Goal: Task Accomplishment & Management: Manage account settings

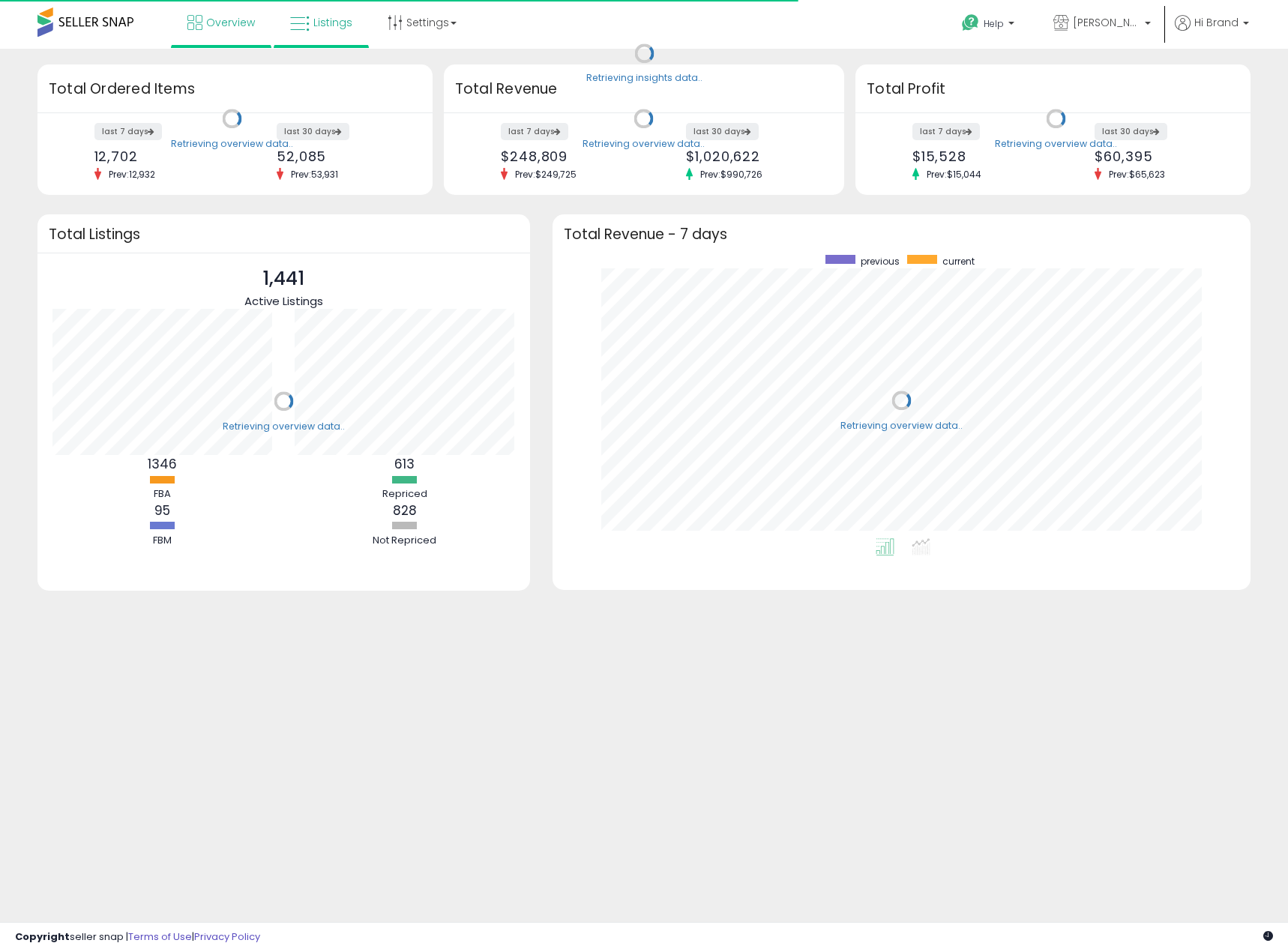
scroll to position [283, 668]
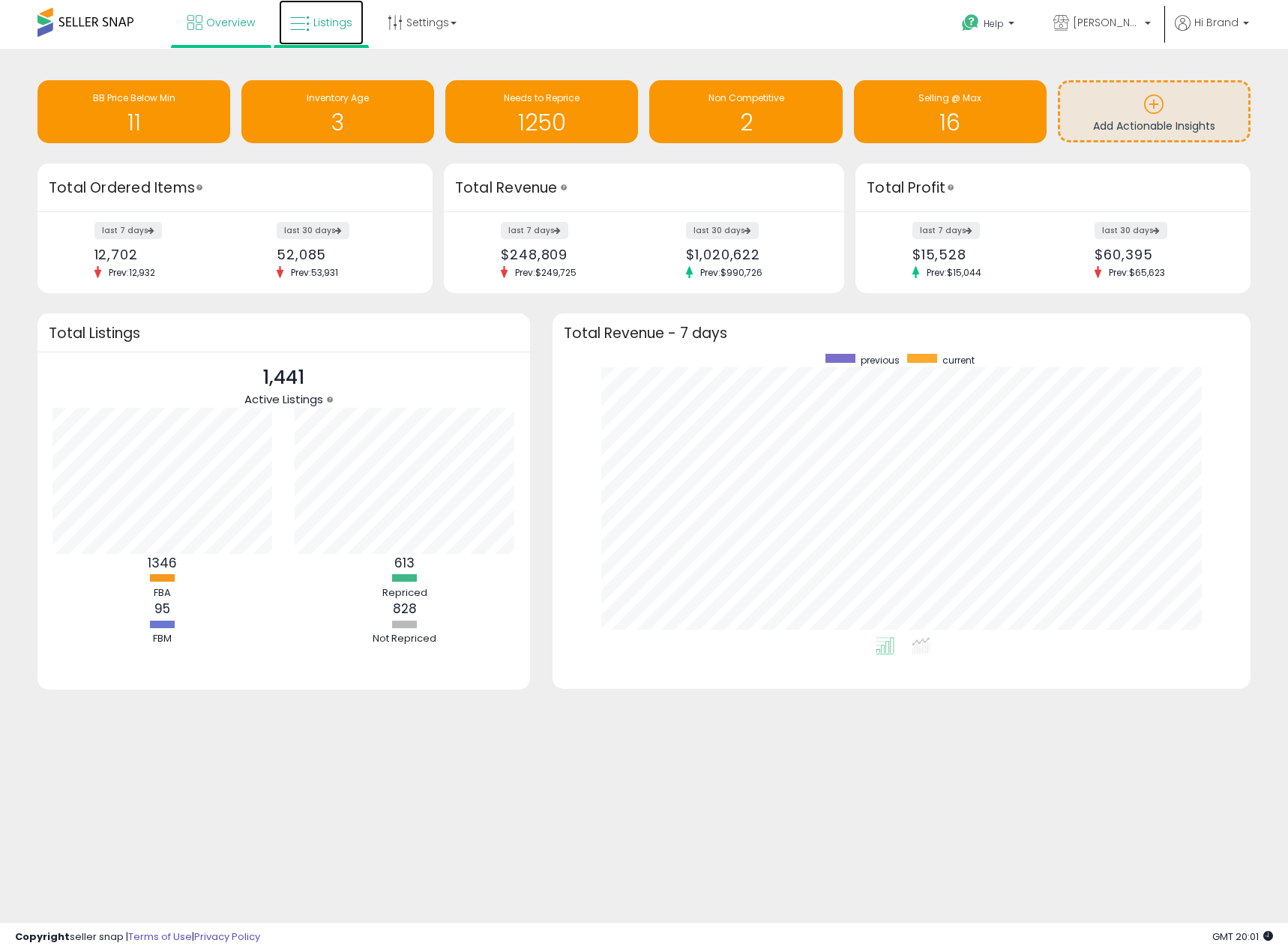
click at [332, 25] on span "Listings" at bounding box center [332, 22] width 39 height 15
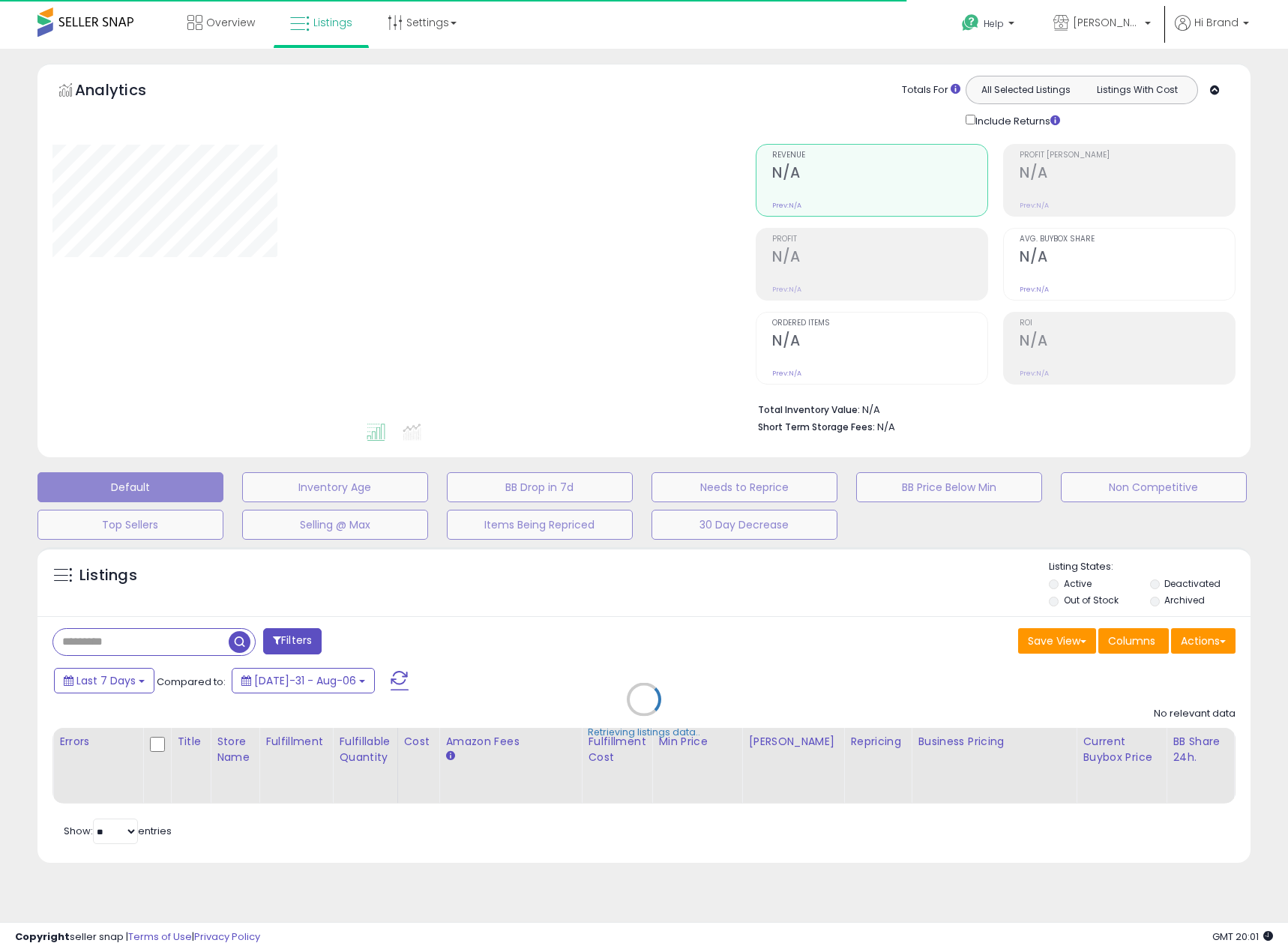
click at [173, 635] on div "Retrieving listings data.." at bounding box center [644, 711] width 1235 height 342
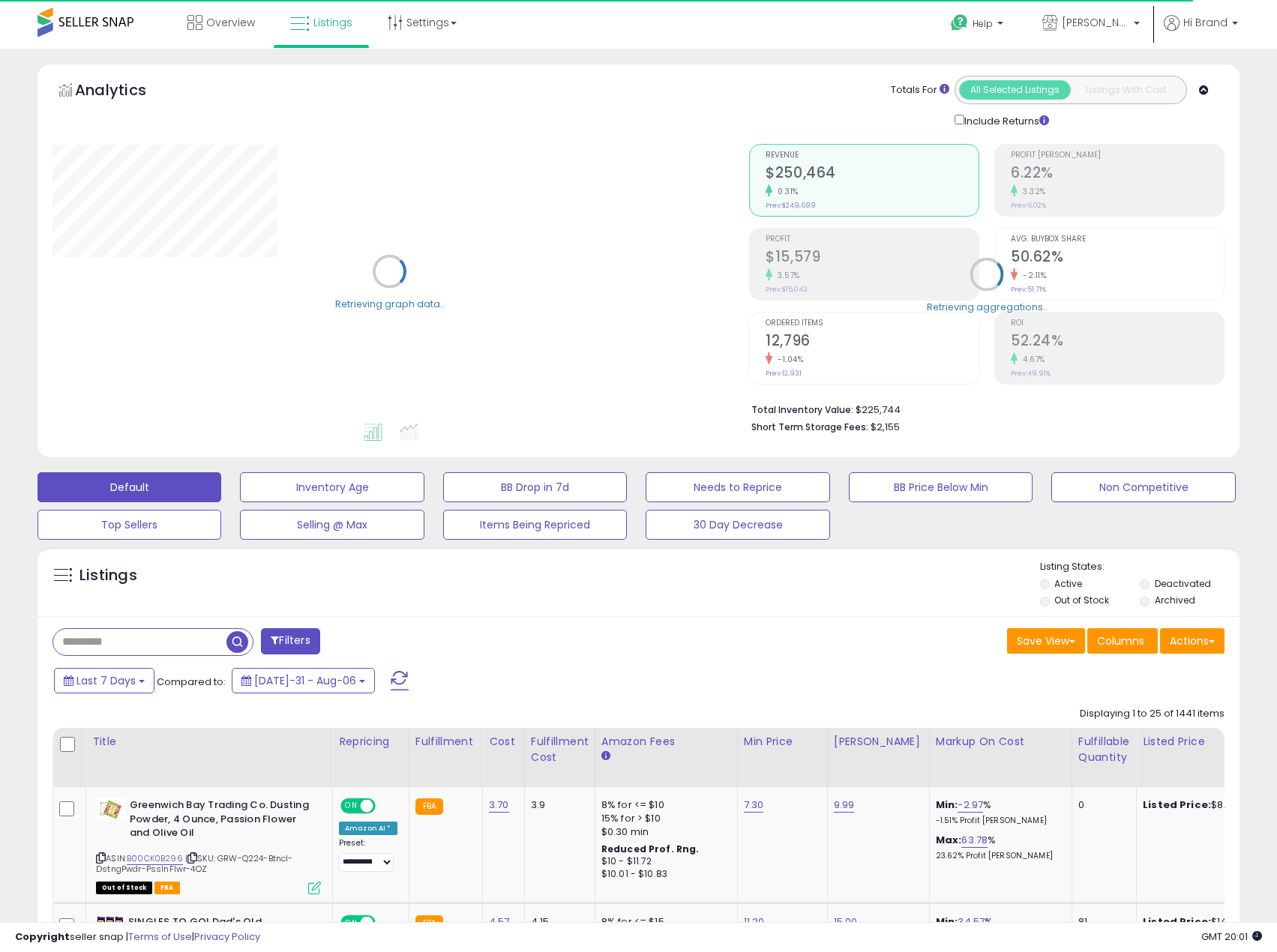
click at [107, 643] on input "text" at bounding box center [140, 642] width 174 height 26
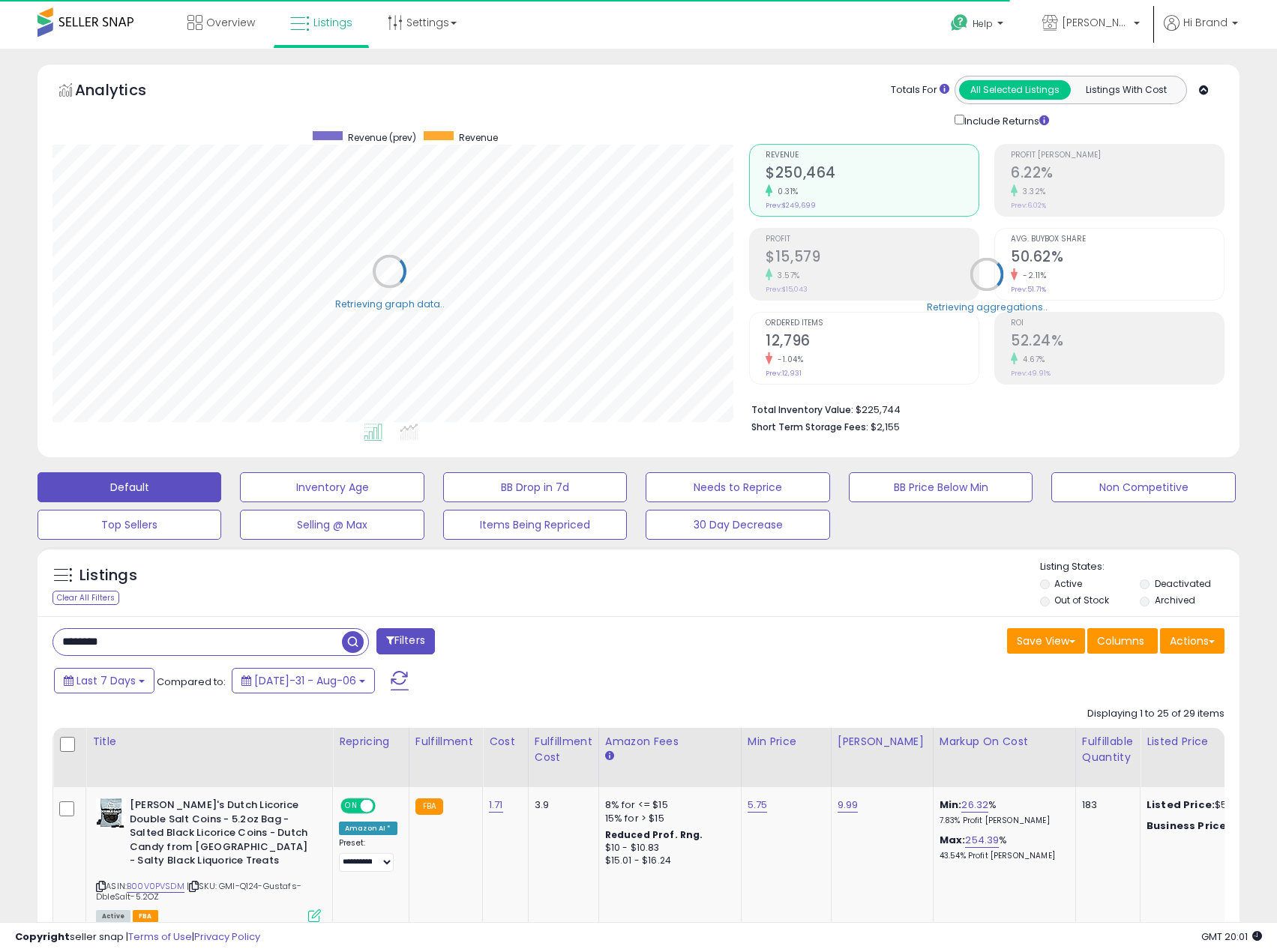
scroll to position [749459, 749205]
click at [117, 638] on input "********" at bounding box center [197, 642] width 288 height 26
drag, startPoint x: 120, startPoint y: 647, endPoint x: -1, endPoint y: 637, distance: 121.4
click at [0, 637] on html "Unable to login Retrieving listings data.. has not yet accepted the Terms of Us…" at bounding box center [638, 476] width 1277 height 952
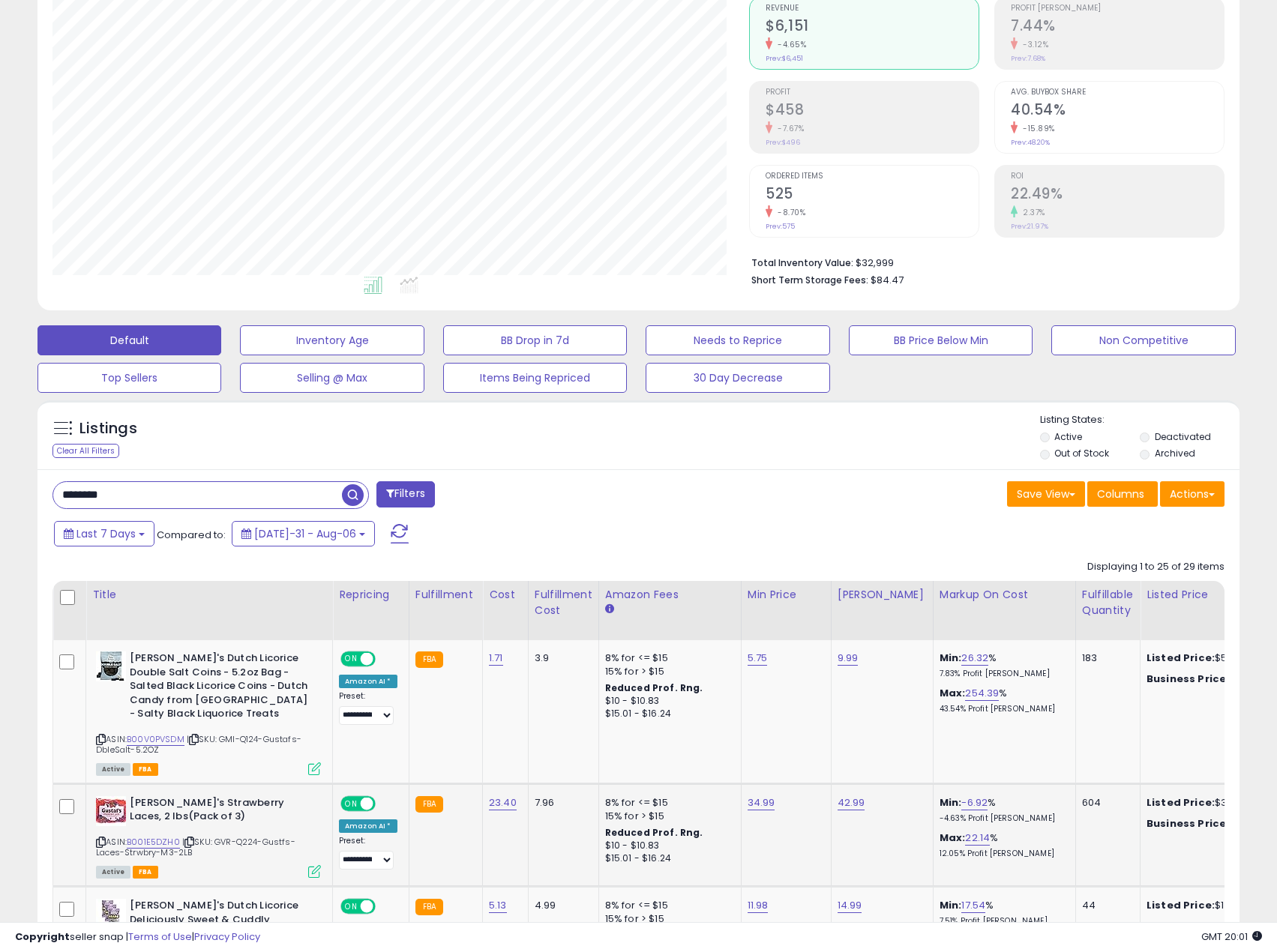
scroll to position [150, 0]
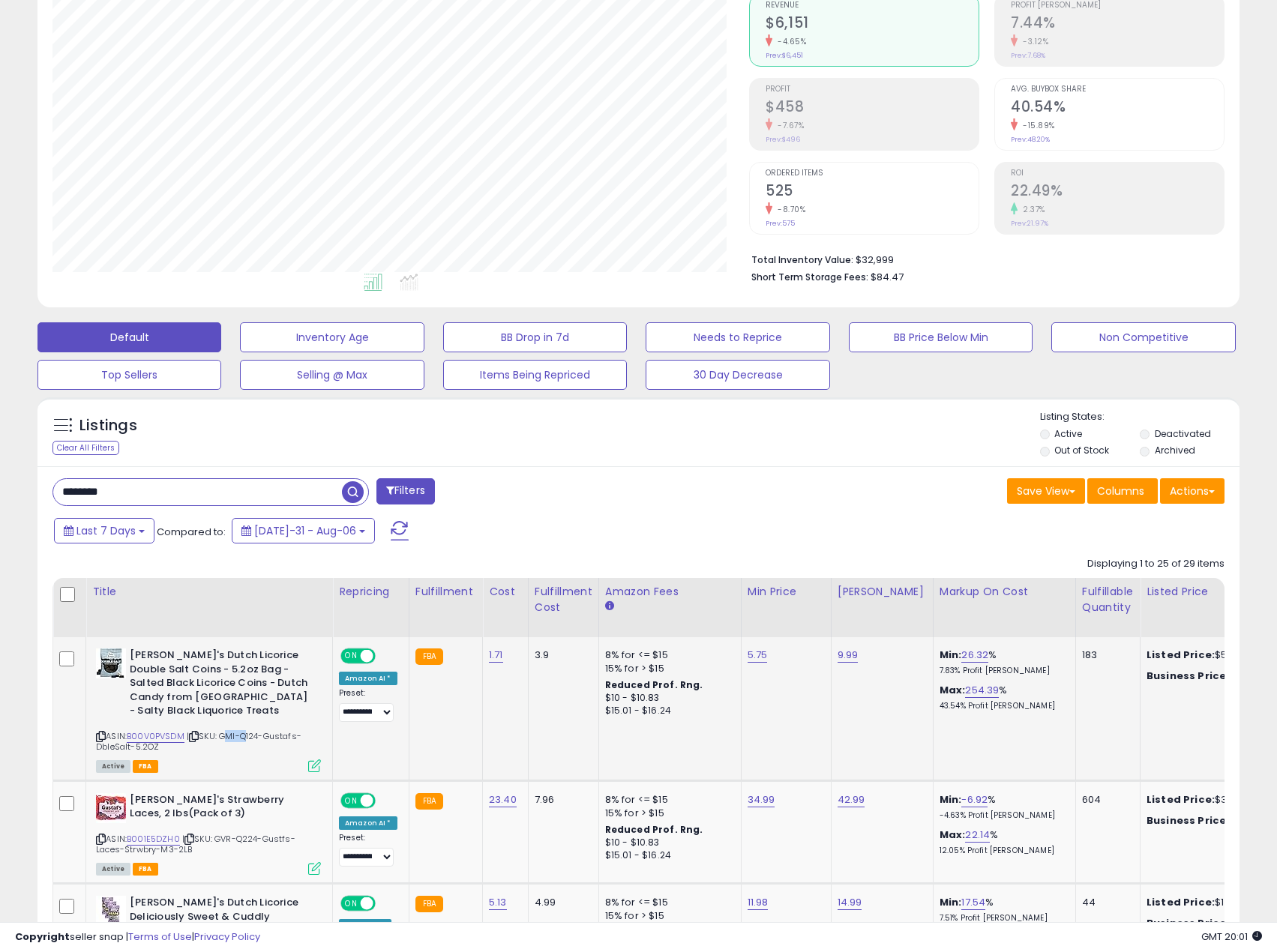
drag, startPoint x: 224, startPoint y: 735, endPoint x: 246, endPoint y: 735, distance: 22.0
click at [246, 735] on span "| SKU: GMI-Q124-Gustafs-DbleSalt-5.2OZ" at bounding box center [198, 741] width 206 height 22
drag, startPoint x: 187, startPoint y: 487, endPoint x: 31, endPoint y: 483, distance: 156.1
type input "***"
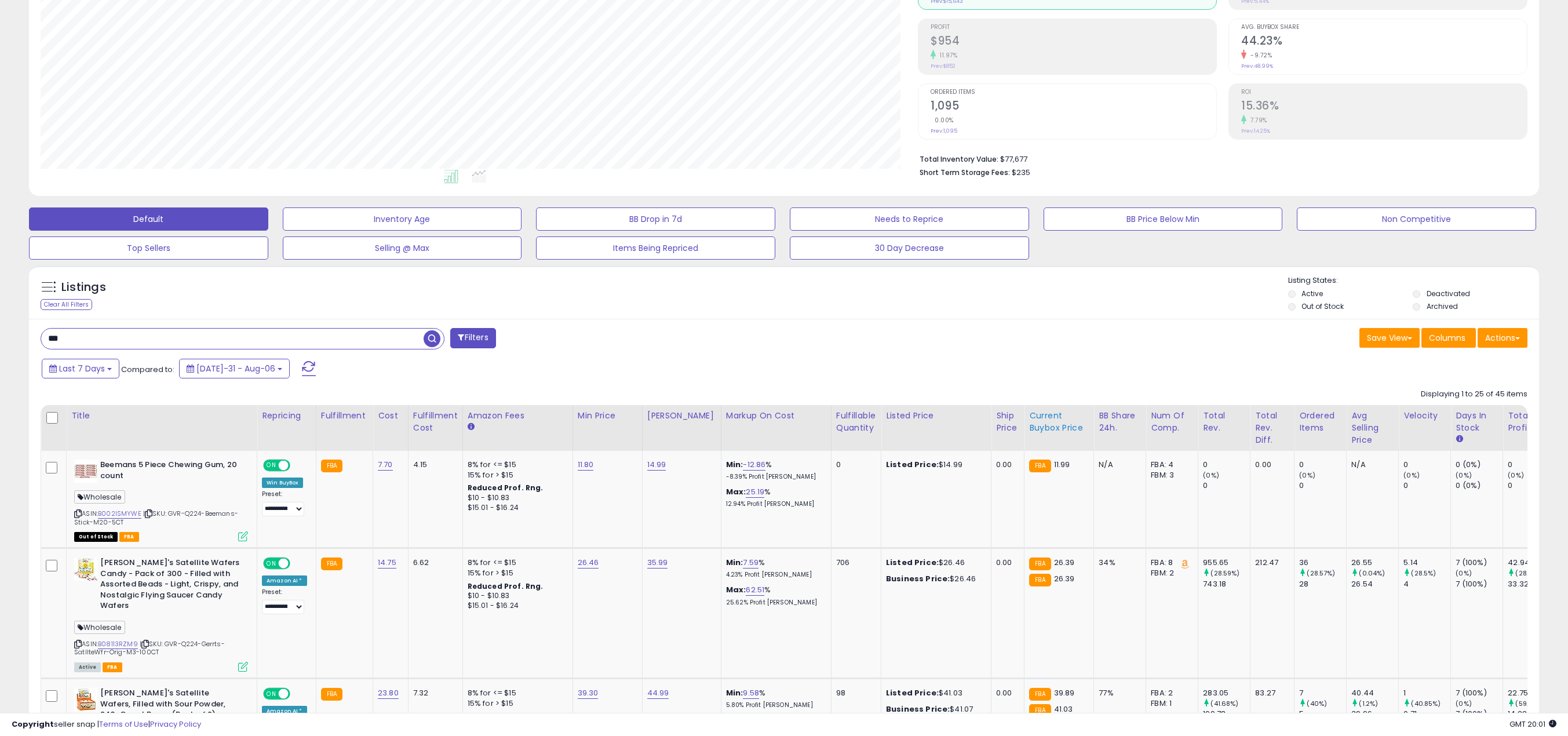
scroll to position [174, 0]
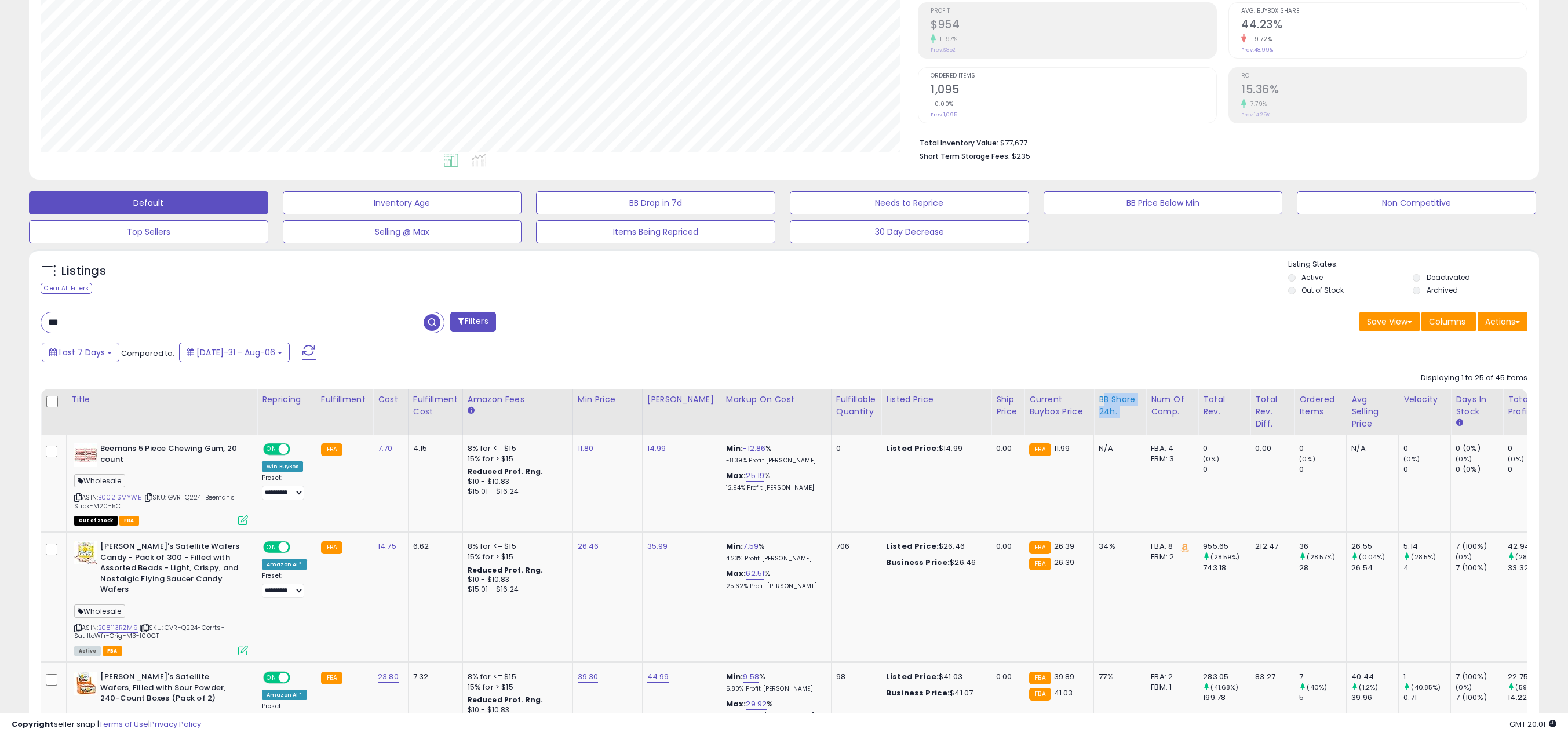
drag, startPoint x: 1115, startPoint y: 426, endPoint x: 1088, endPoint y: 395, distance: 41.1
click at [995, 395] on th "BB Share 24h." at bounding box center [1120, 412] width 52 height 46
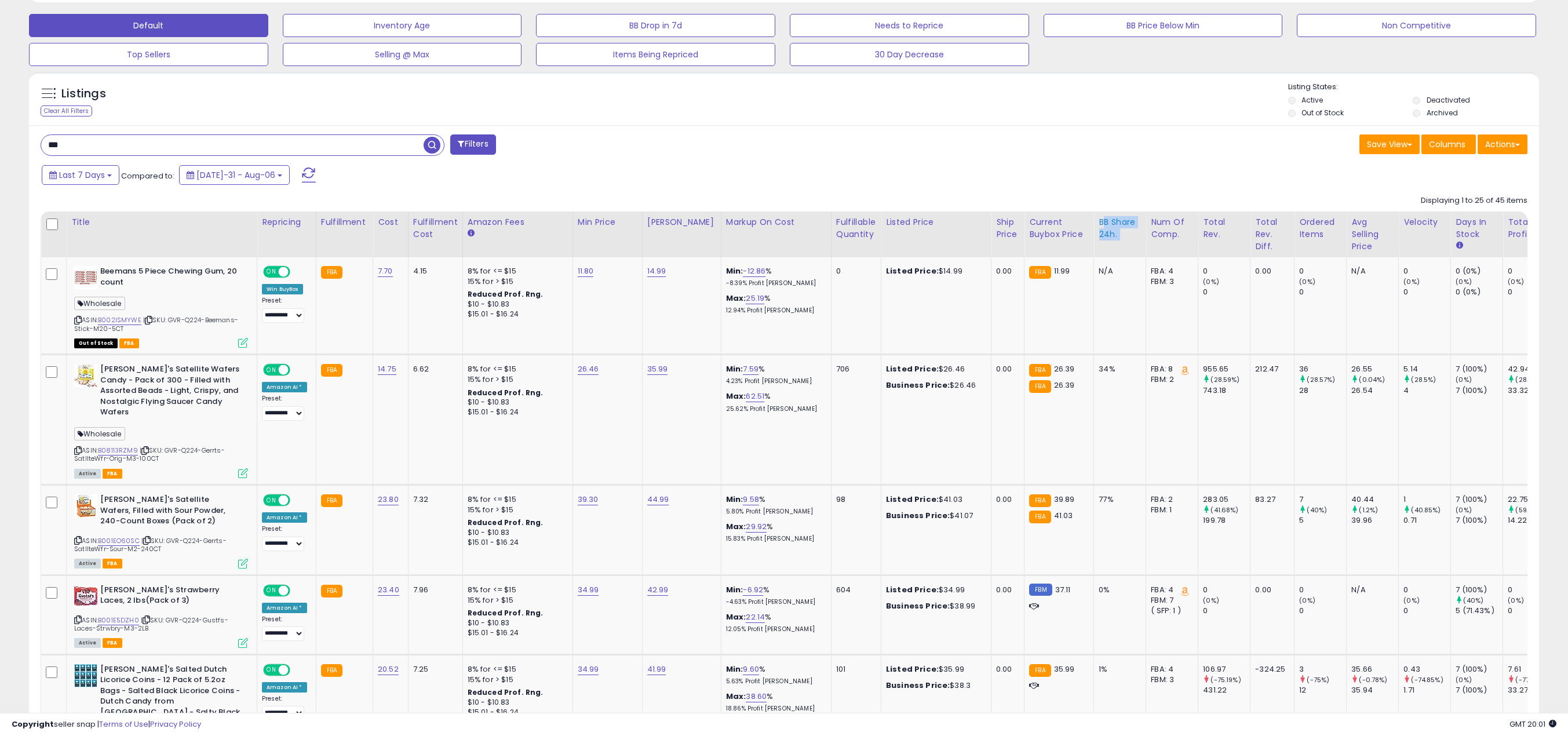
scroll to position [348, 0]
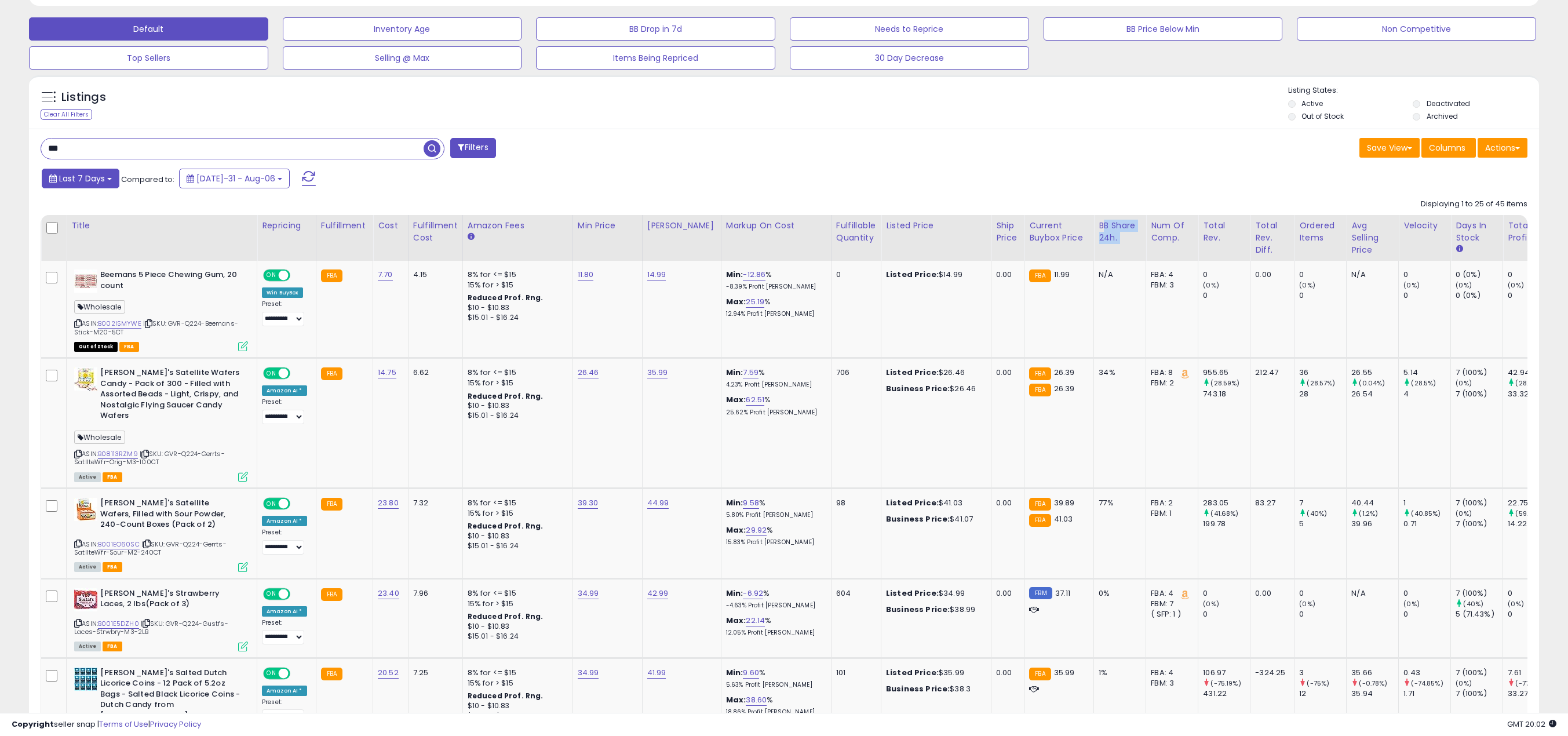
click at [93, 185] on button "Last 7 Days" at bounding box center [80, 178] width 78 height 20
type input "**********"
click at [90, 220] on li "Last 30 Days" at bounding box center [93, 222] width 93 height 15
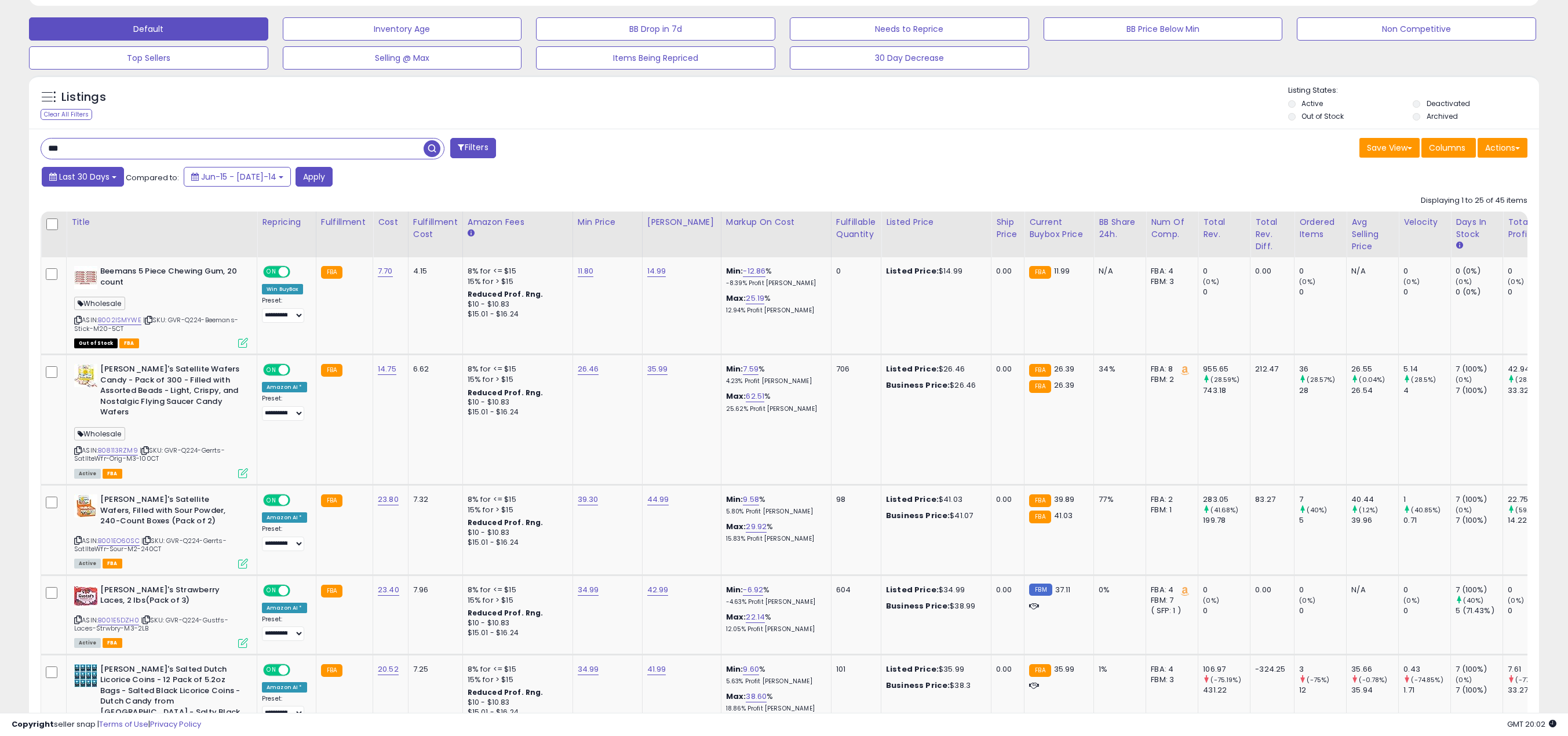
click at [112, 171] on button "Last 30 Days" at bounding box center [82, 176] width 82 height 20
click at [94, 241] on li "Custom Range" at bounding box center [93, 240] width 93 height 15
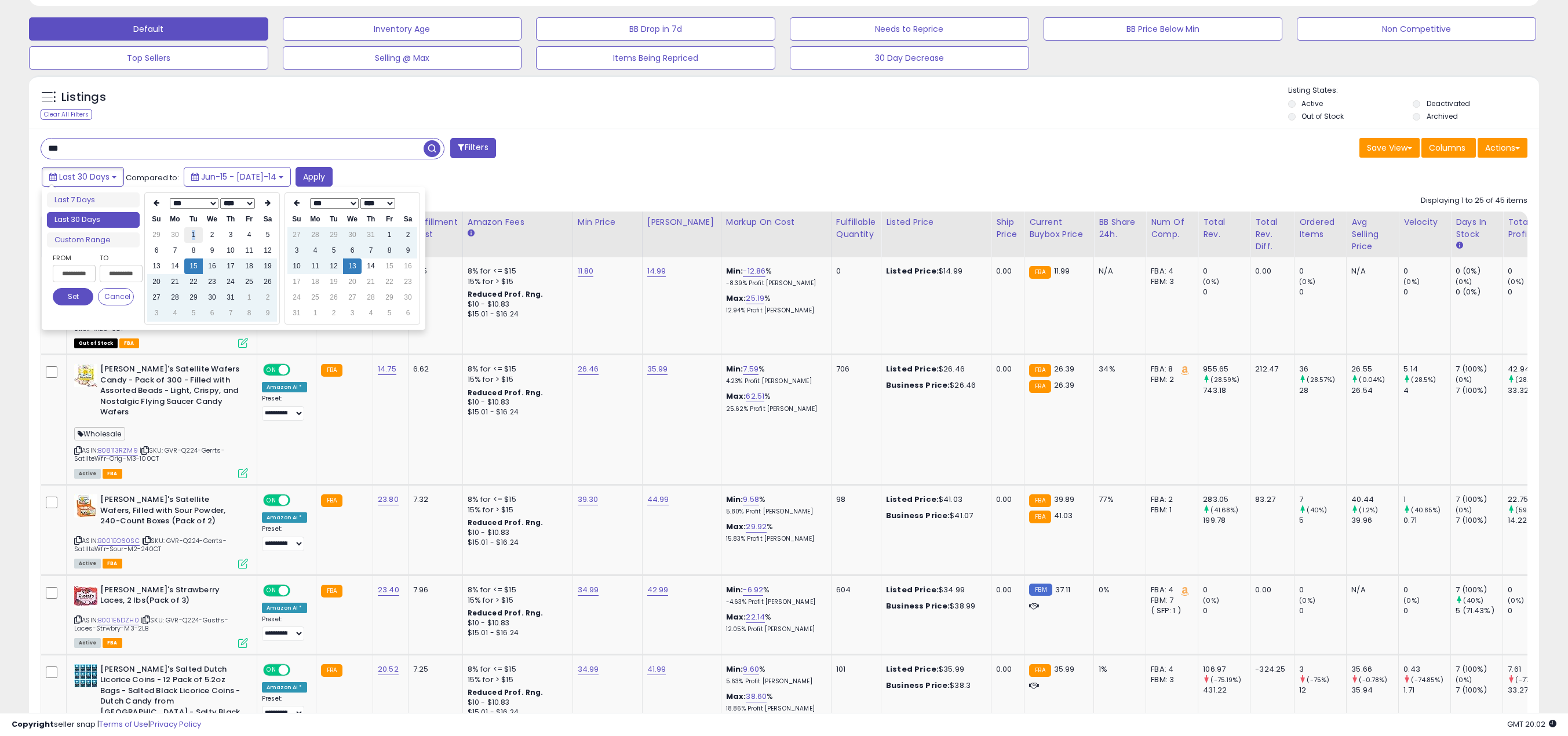
click at [194, 234] on td "1" at bounding box center [194, 235] width 19 height 15
click at [229, 300] on td "31" at bounding box center [231, 298] width 19 height 15
click at [193, 230] on td "1" at bounding box center [194, 235] width 19 height 15
type input "**********"
click at [297, 312] on td "31" at bounding box center [296, 313] width 19 height 15
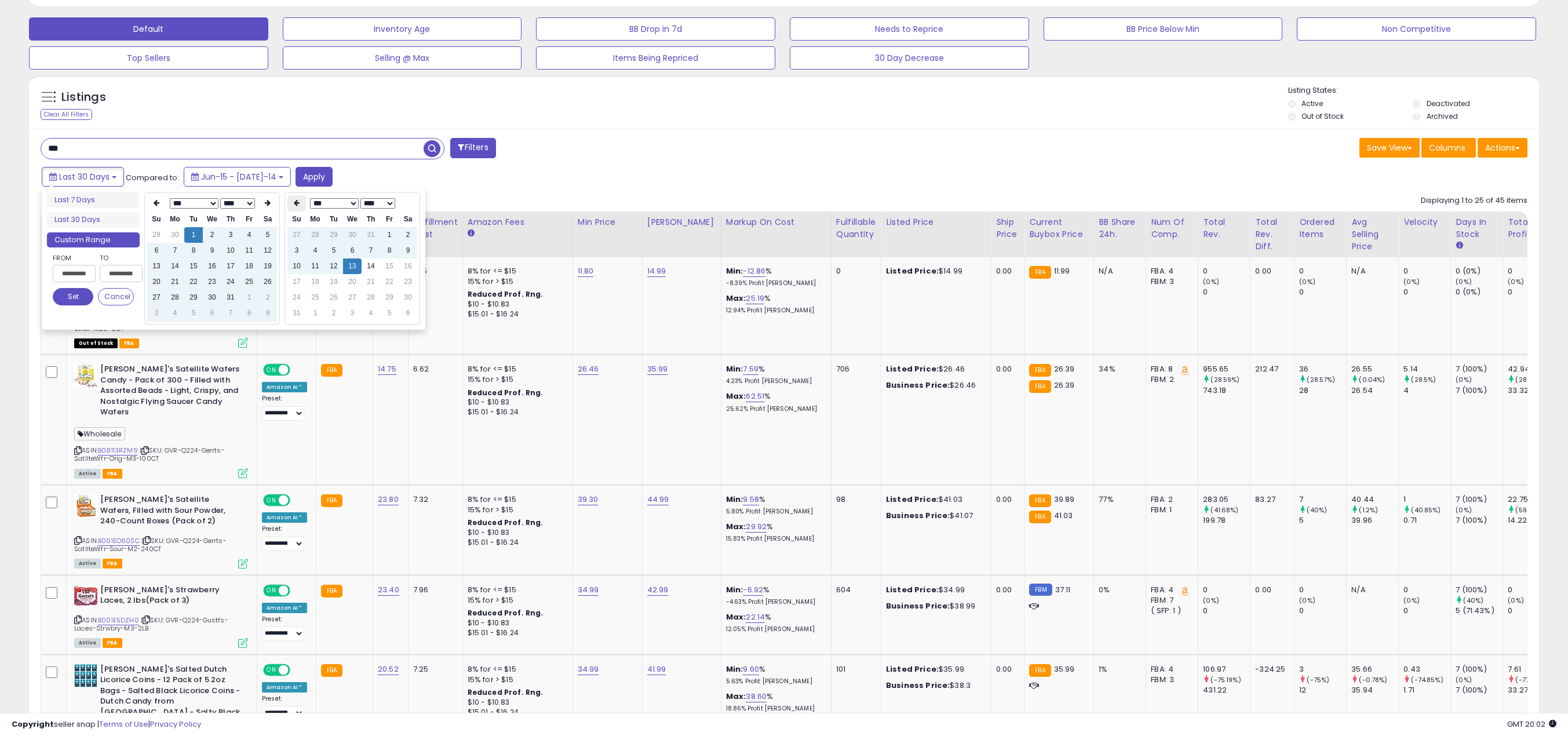
click at [303, 197] on th at bounding box center [296, 203] width 19 height 16
click at [372, 301] on td "31" at bounding box center [370, 298] width 19 height 15
type input "**********"
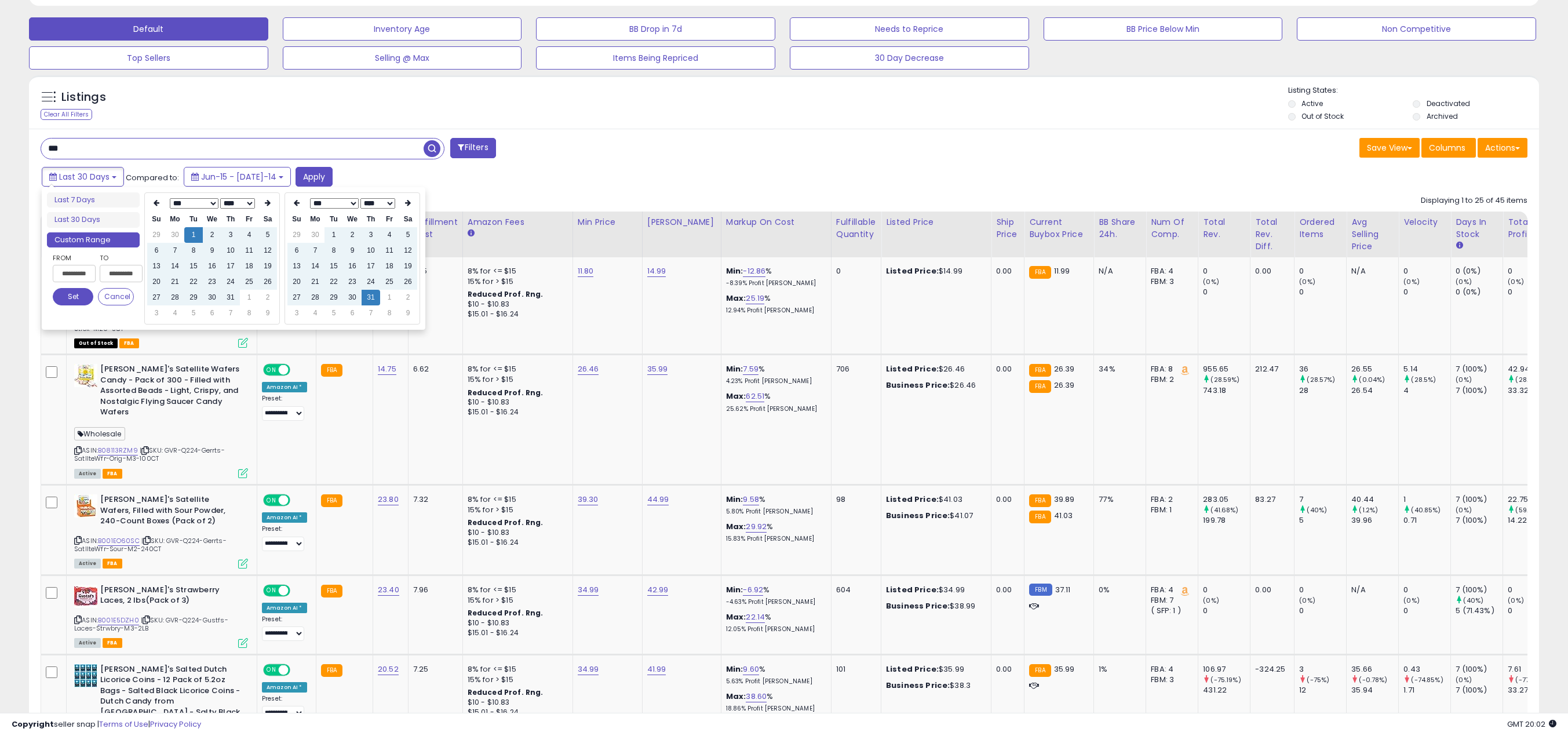
type input "**********"
click at [66, 302] on button "Set" at bounding box center [73, 296] width 41 height 17
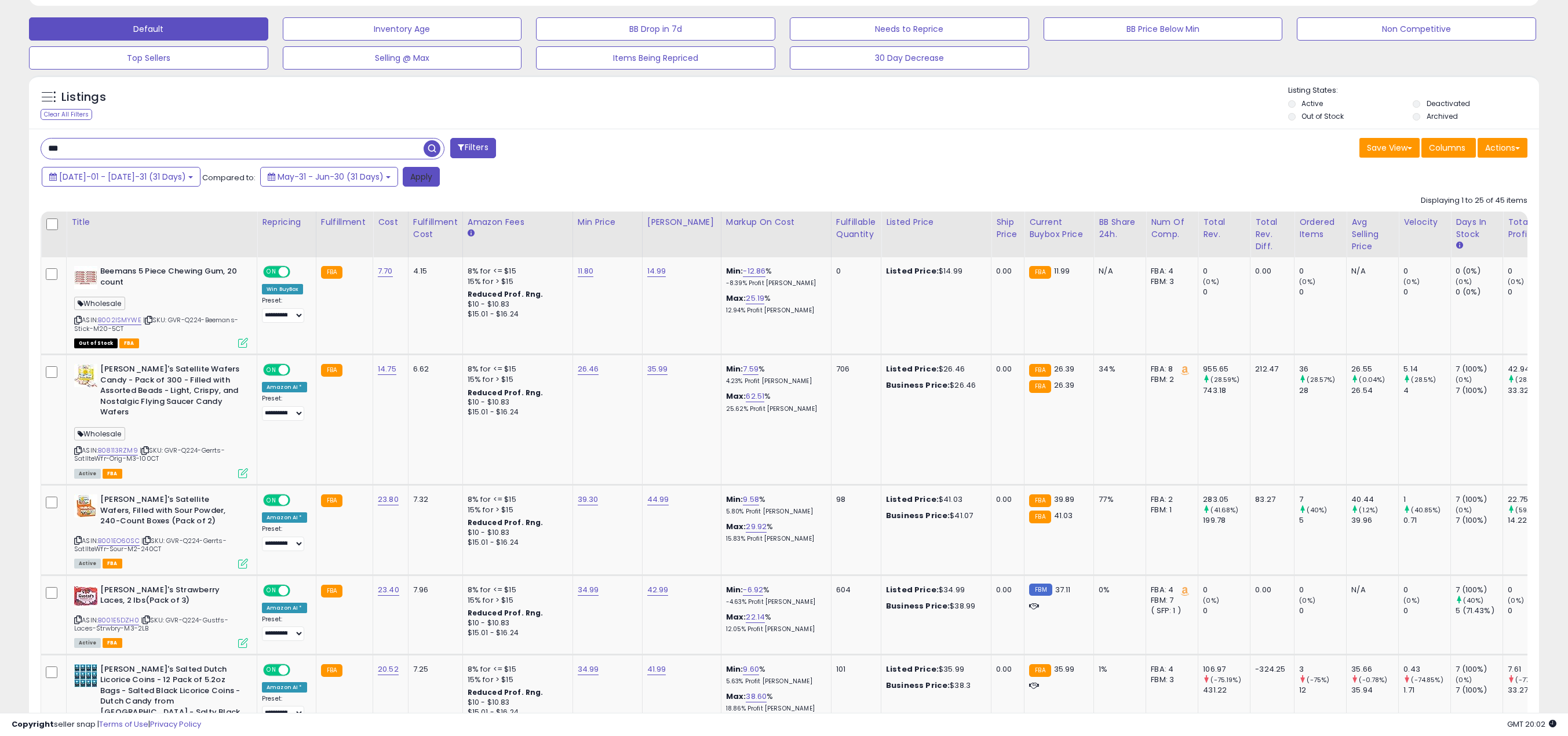
click at [403, 171] on button "Apply" at bounding box center [422, 176] width 37 height 20
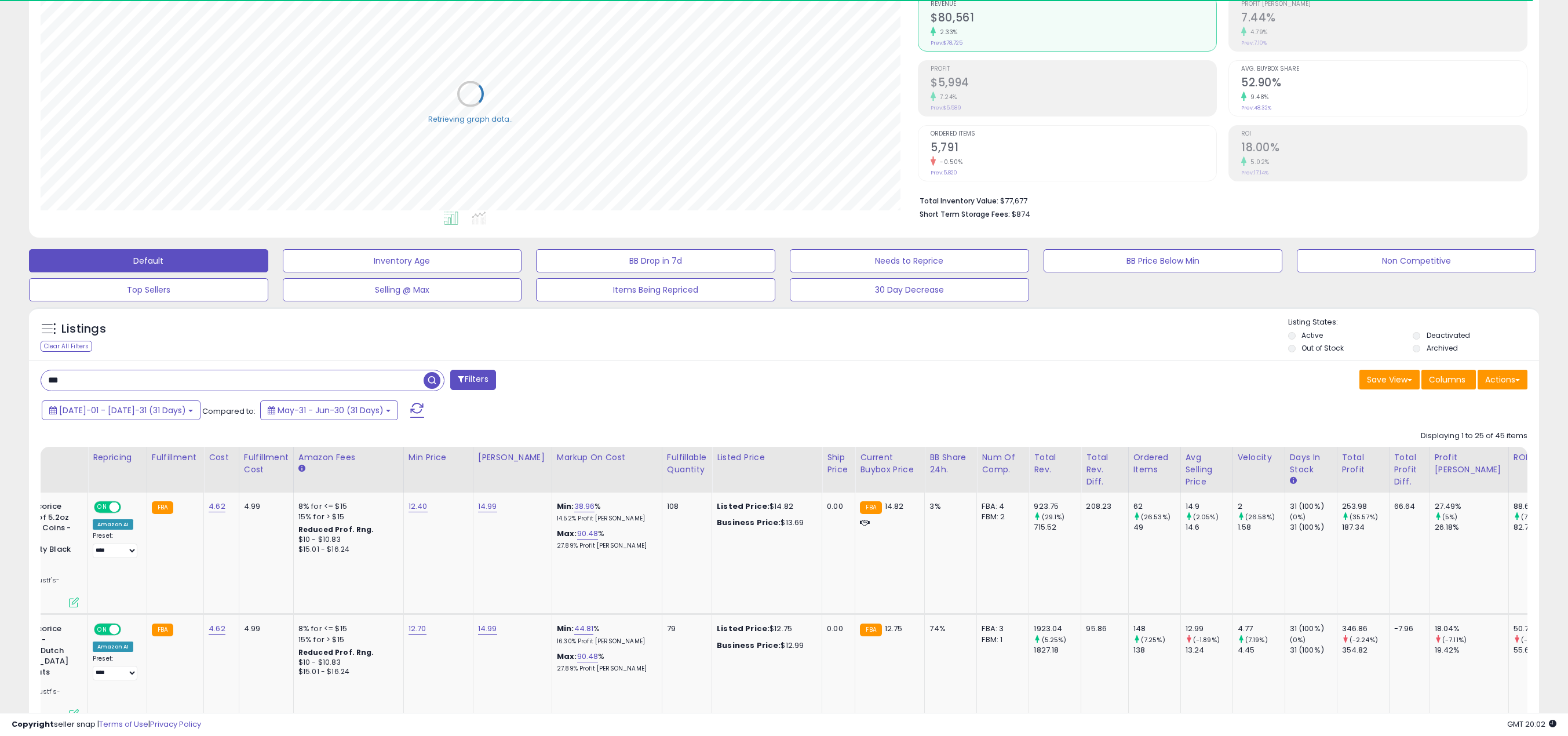
scroll to position [0, 0]
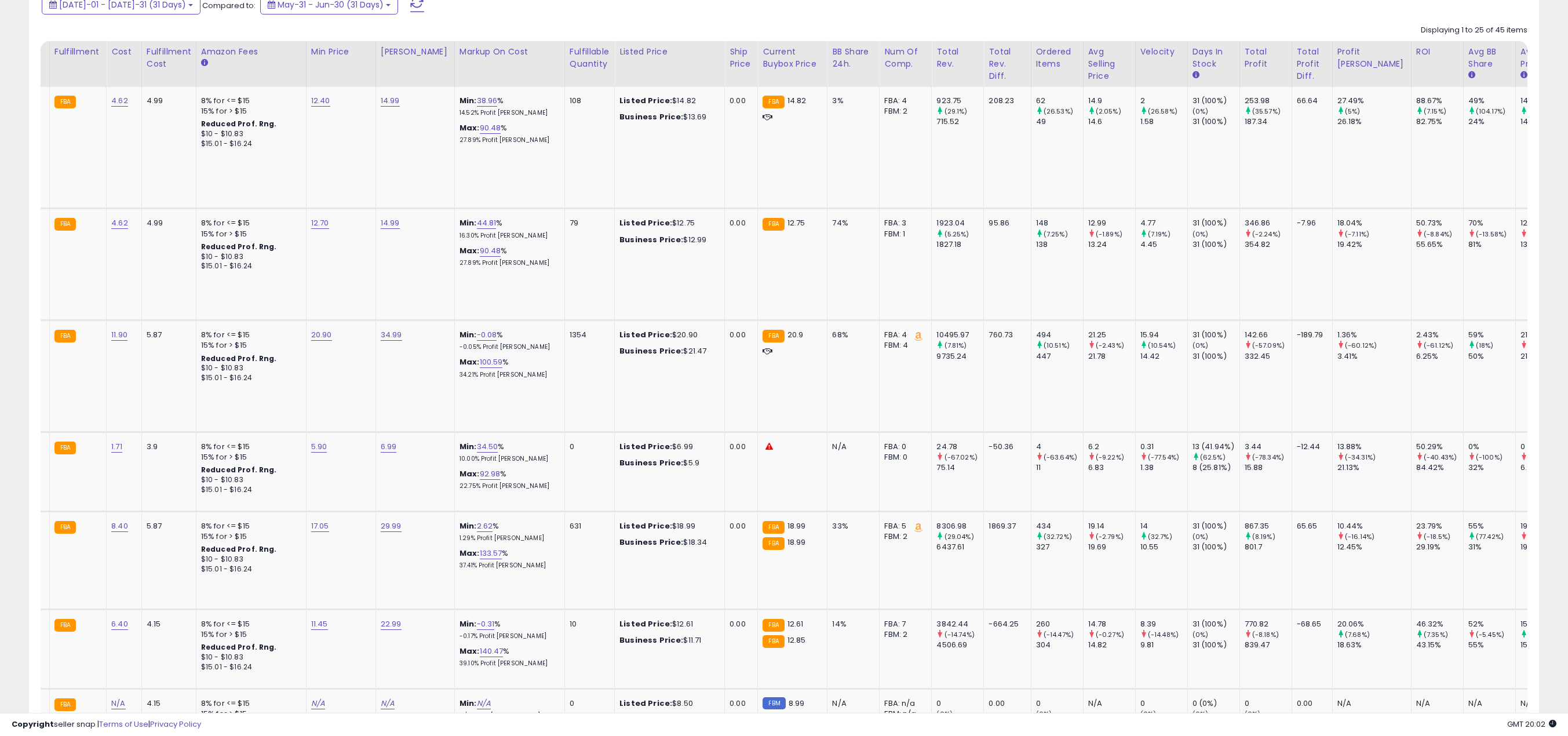
drag, startPoint x: 1389, startPoint y: 703, endPoint x: 1355, endPoint y: 703, distance: 34.0
click at [995, 703] on div at bounding box center [650, 702] width 1753 height 1
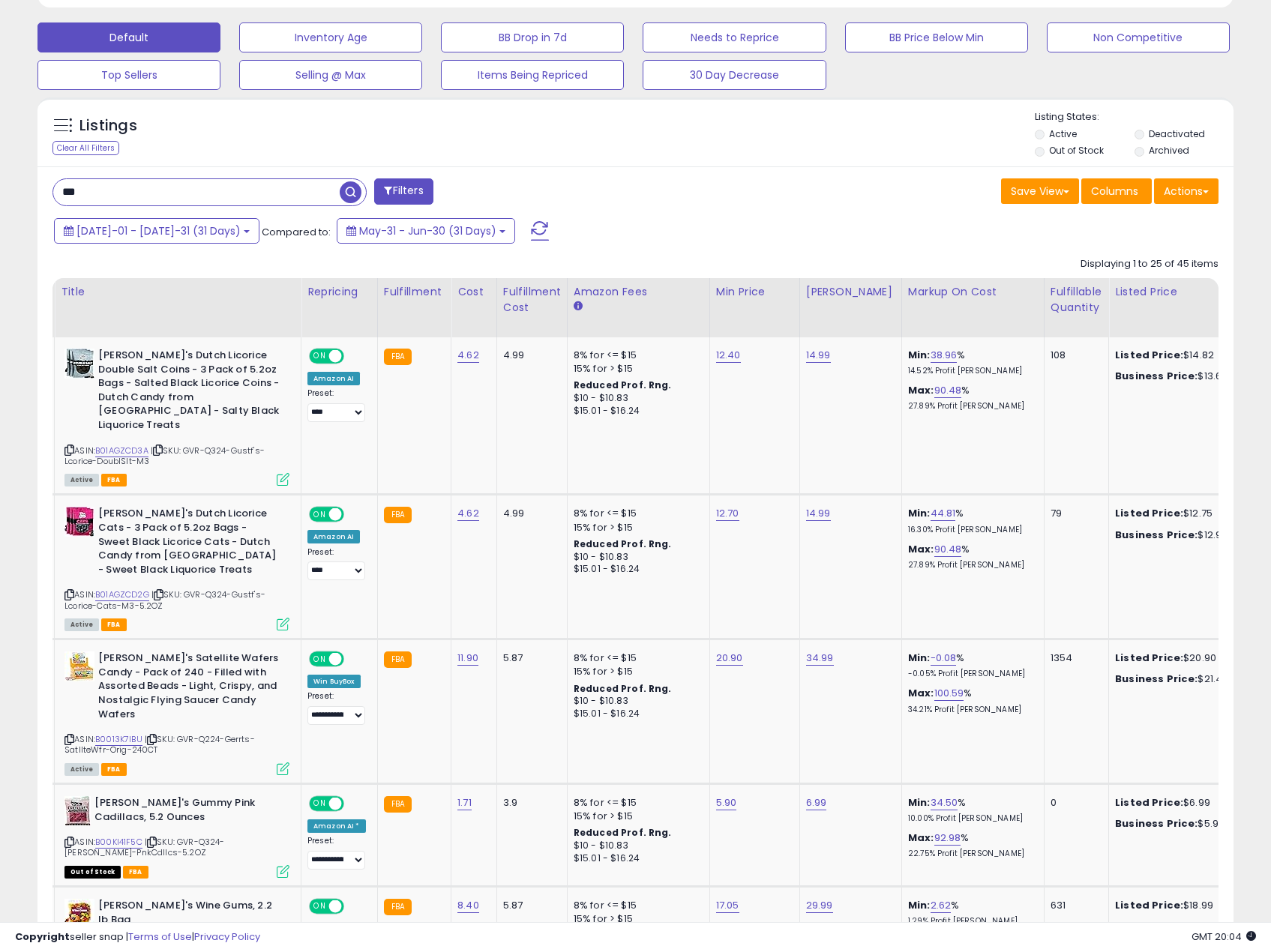
scroll to position [0, 453]
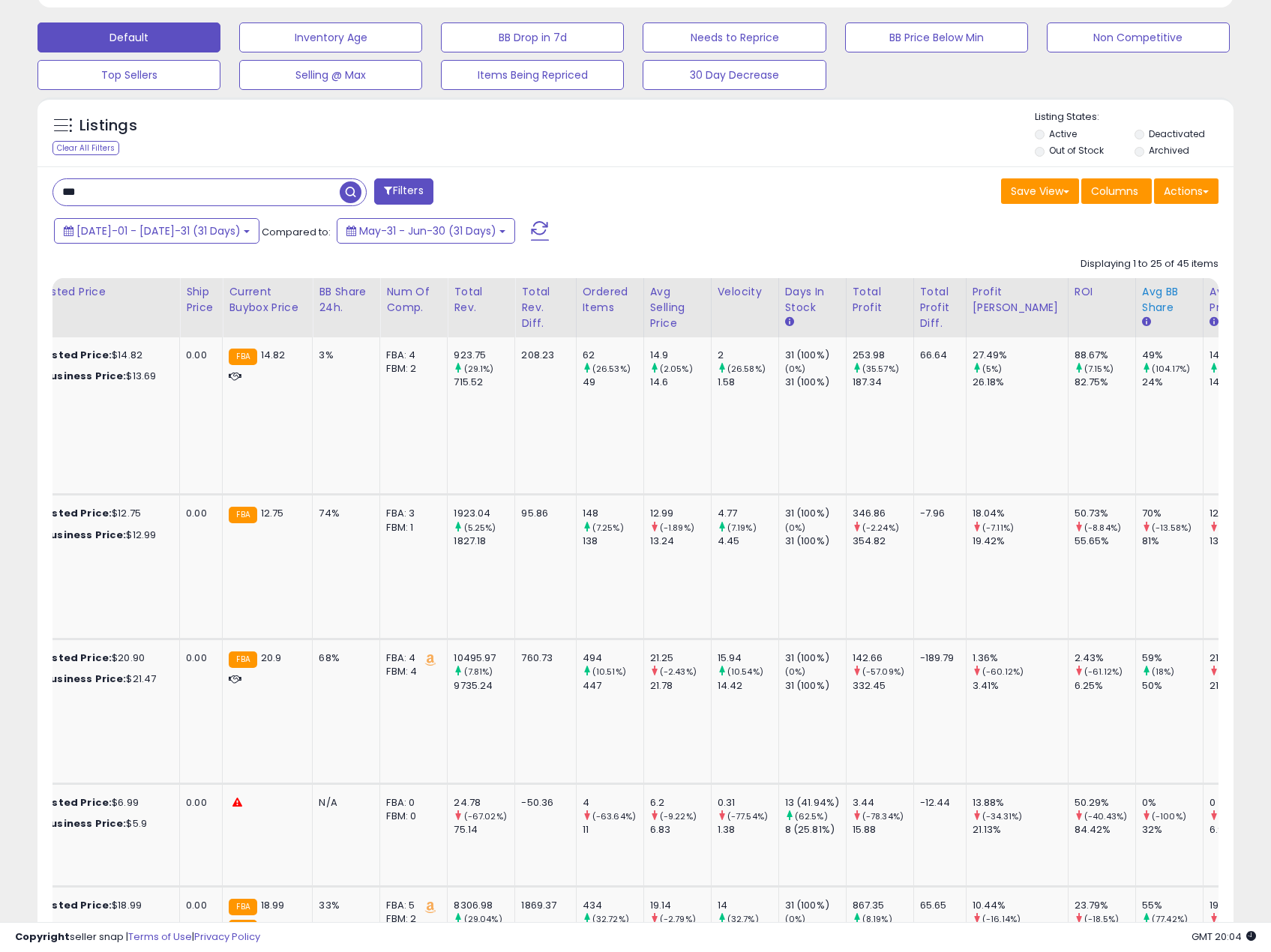
click at [1142, 310] on div "Avg BB Share" at bounding box center [1169, 300] width 55 height 31
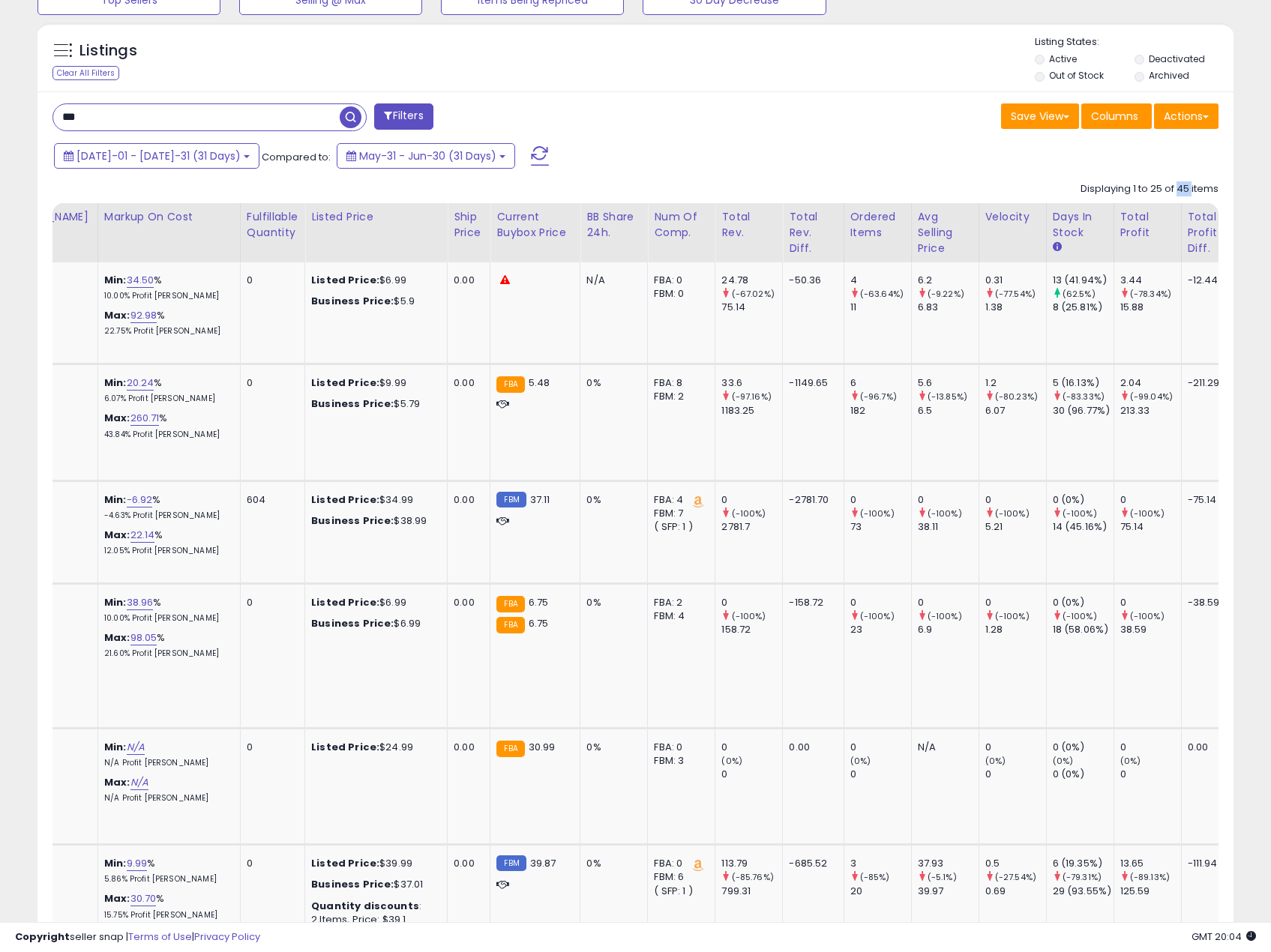
drag, startPoint x: 1176, startPoint y: 190, endPoint x: 1192, endPoint y: 190, distance: 16.0
click at [1192, 190] on div "Displaying 1 to 25 of 45 items" at bounding box center [1149, 188] width 138 height 14
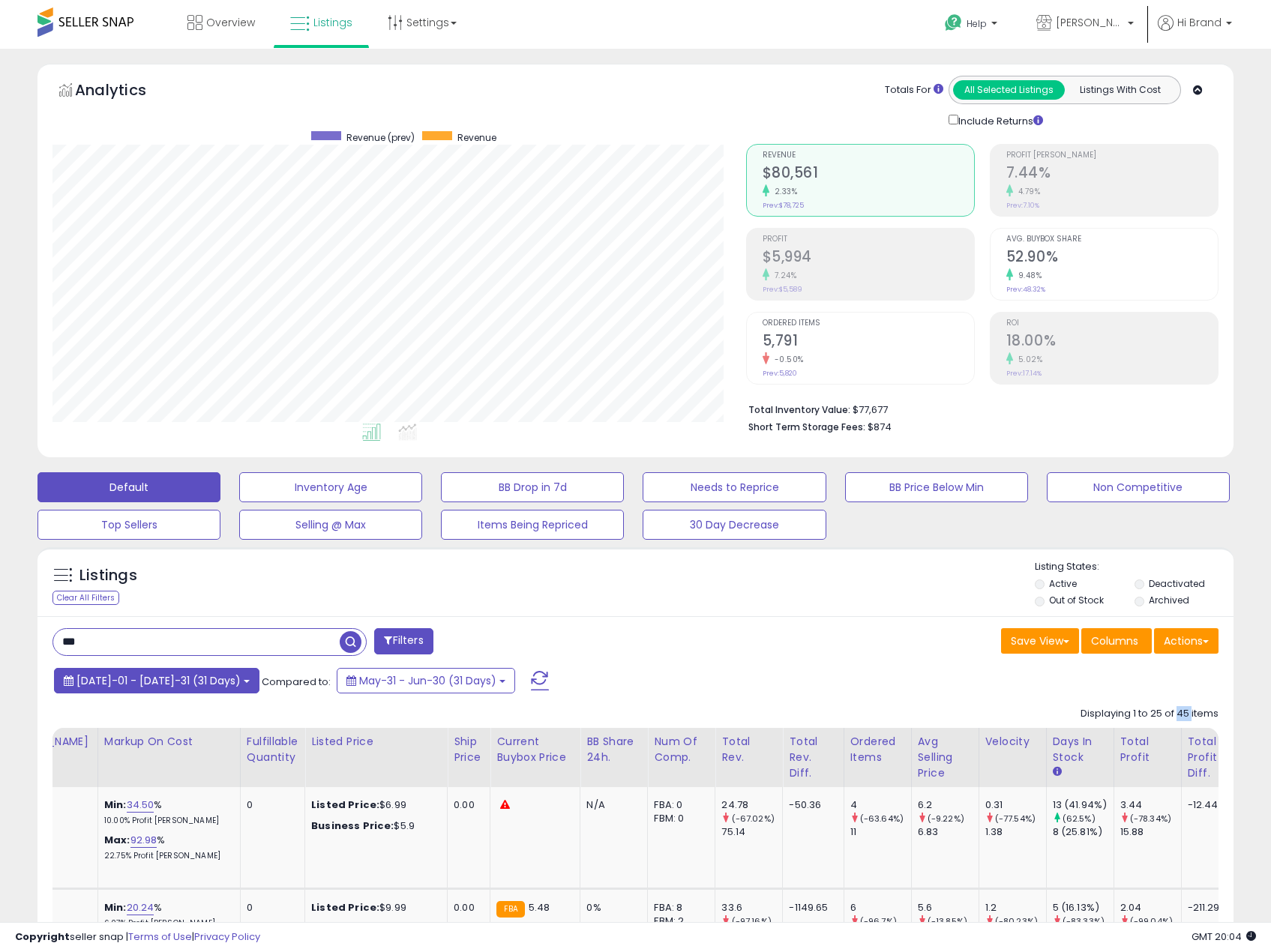
click at [157, 669] on button "Jul-01 - Jul-31 (31 Days)" at bounding box center [156, 680] width 206 height 26
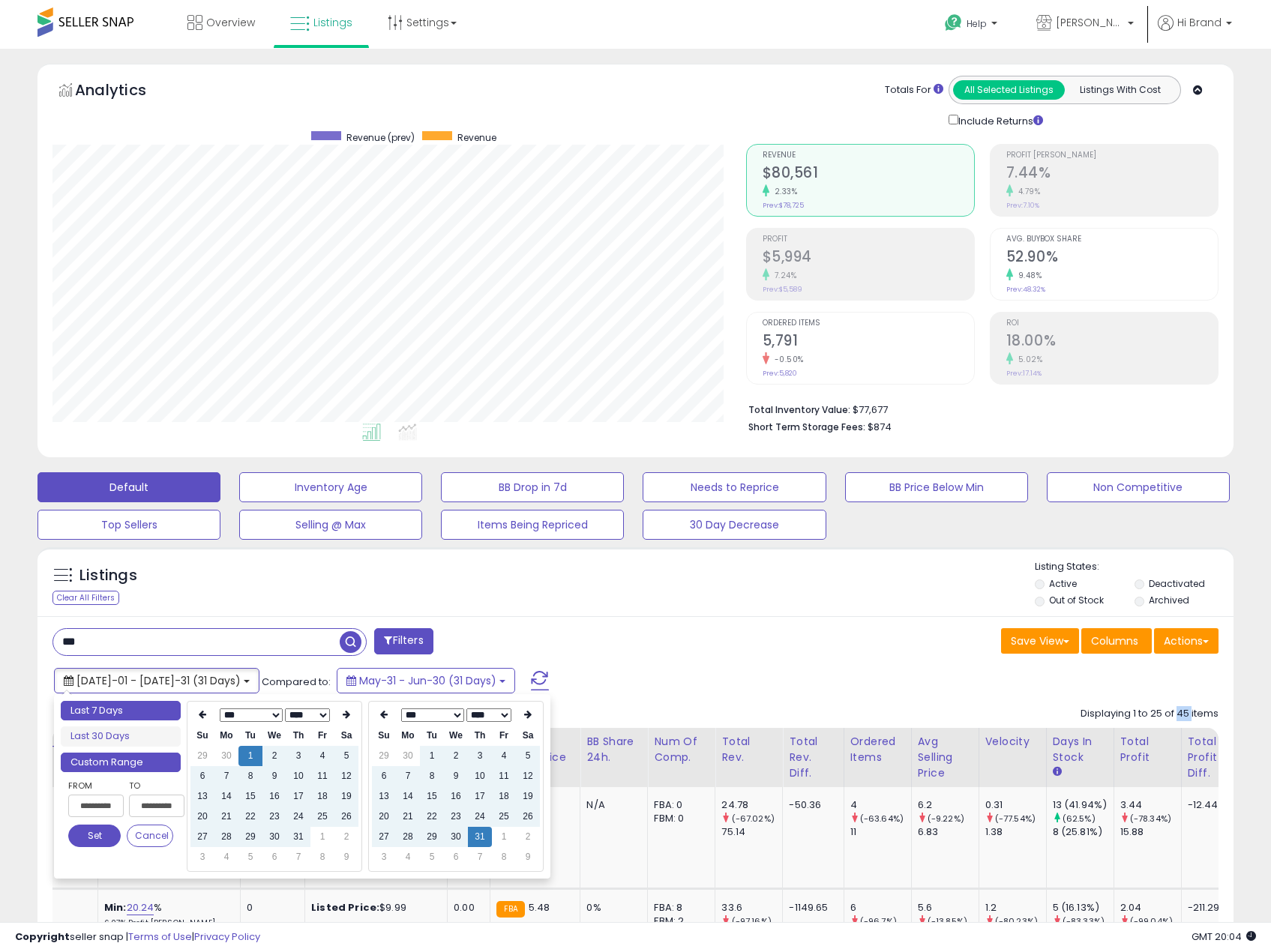
type input "**********"
click at [205, 710] on th at bounding box center [202, 715] width 24 height 21
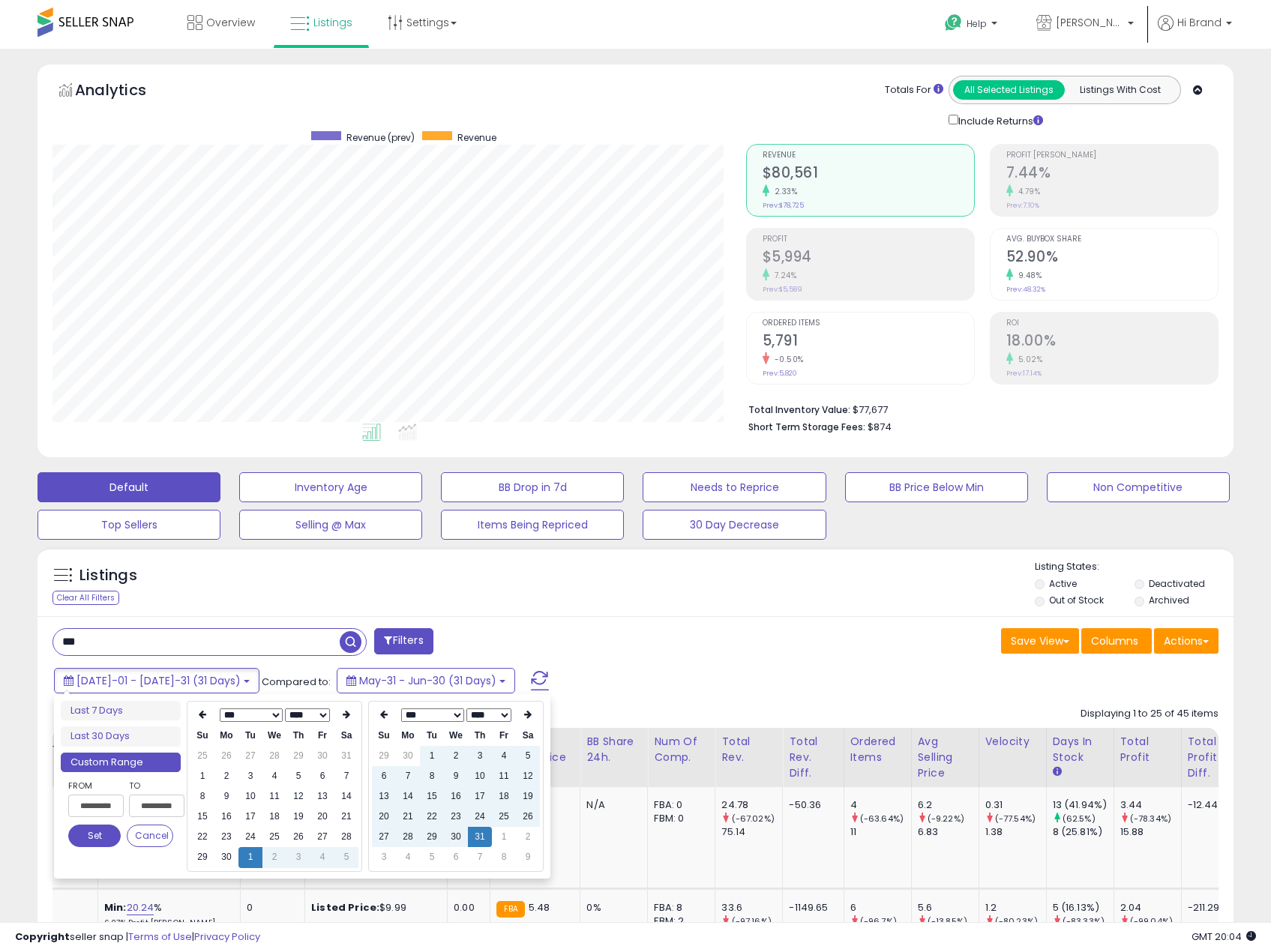
click at [205, 710] on th at bounding box center [202, 715] width 24 height 21
click at [305, 763] on td "1" at bounding box center [298, 756] width 24 height 20
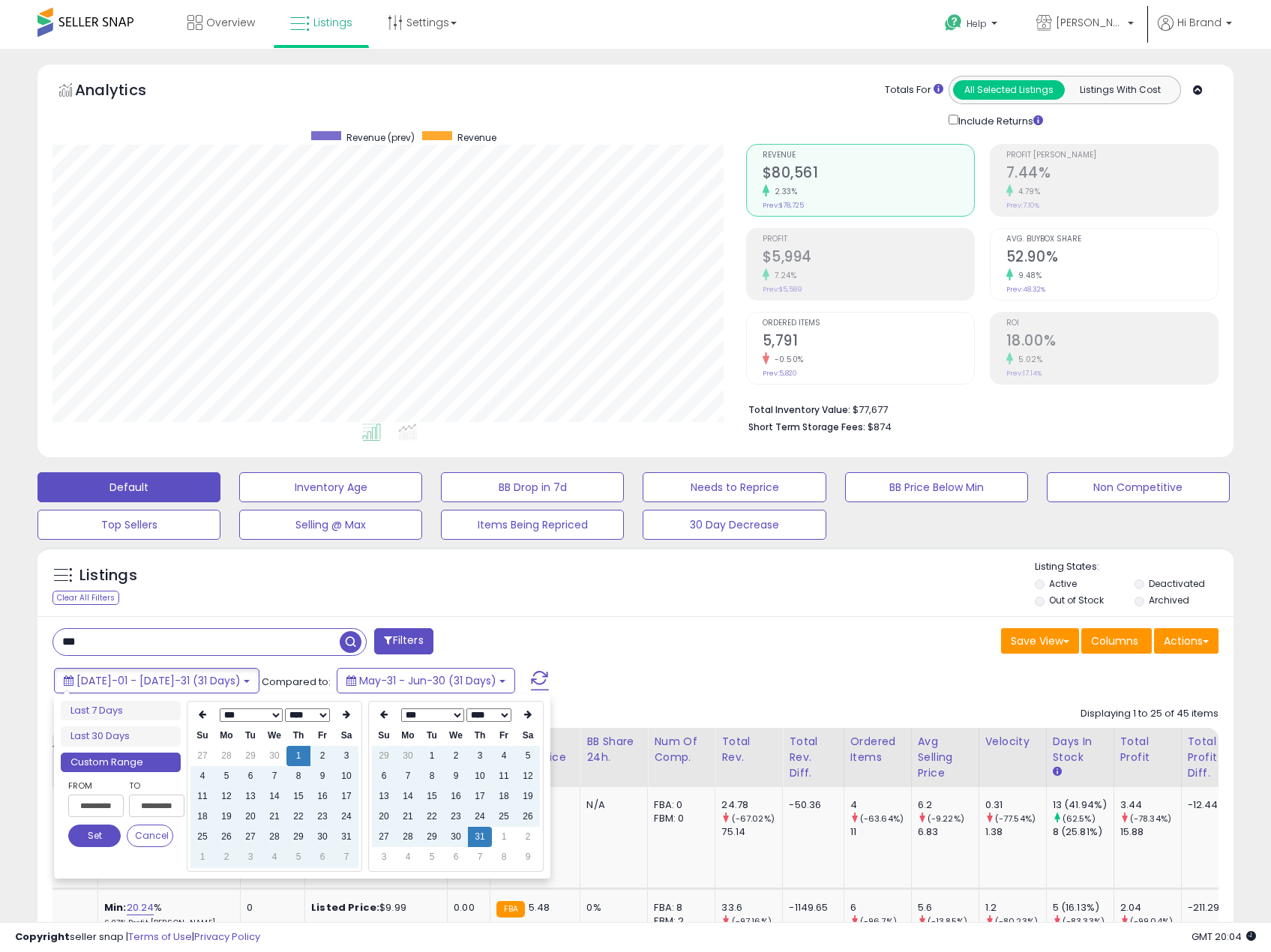
type input "**********"
click at [93, 837] on button "Set" at bounding box center [95, 835] width 53 height 22
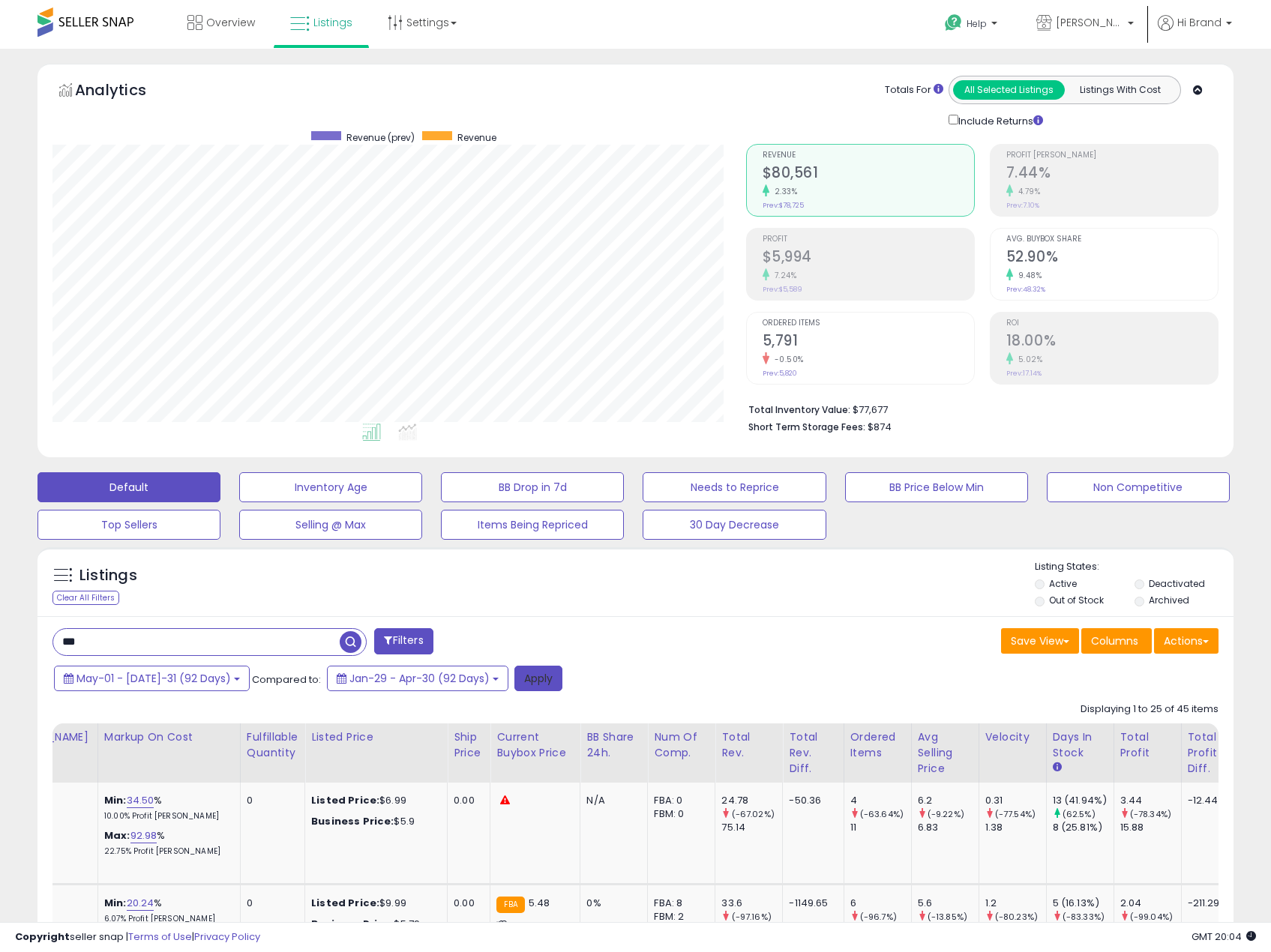
click at [521, 667] on button "Apply" at bounding box center [538, 678] width 48 height 26
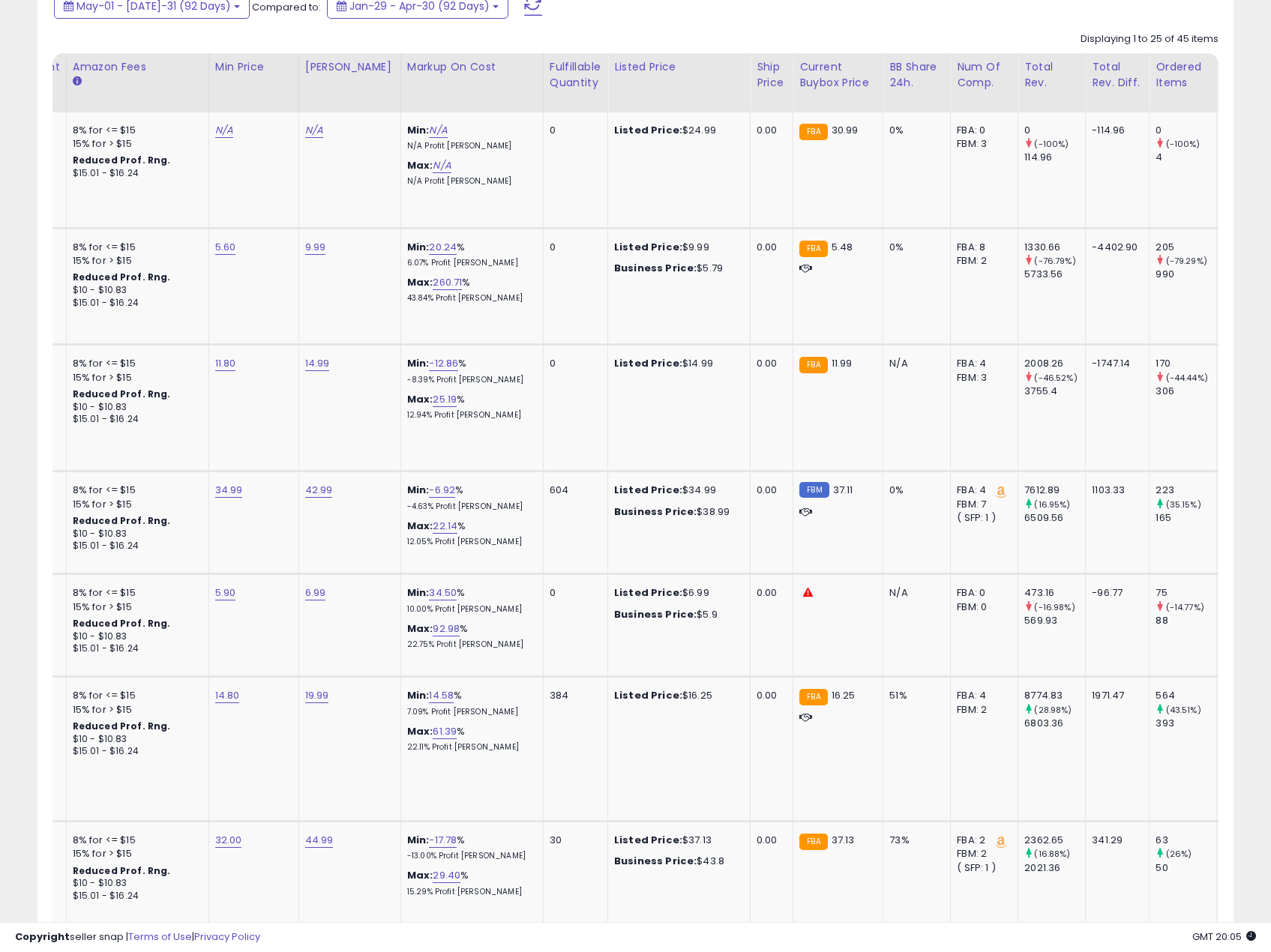
scroll to position [0, 587]
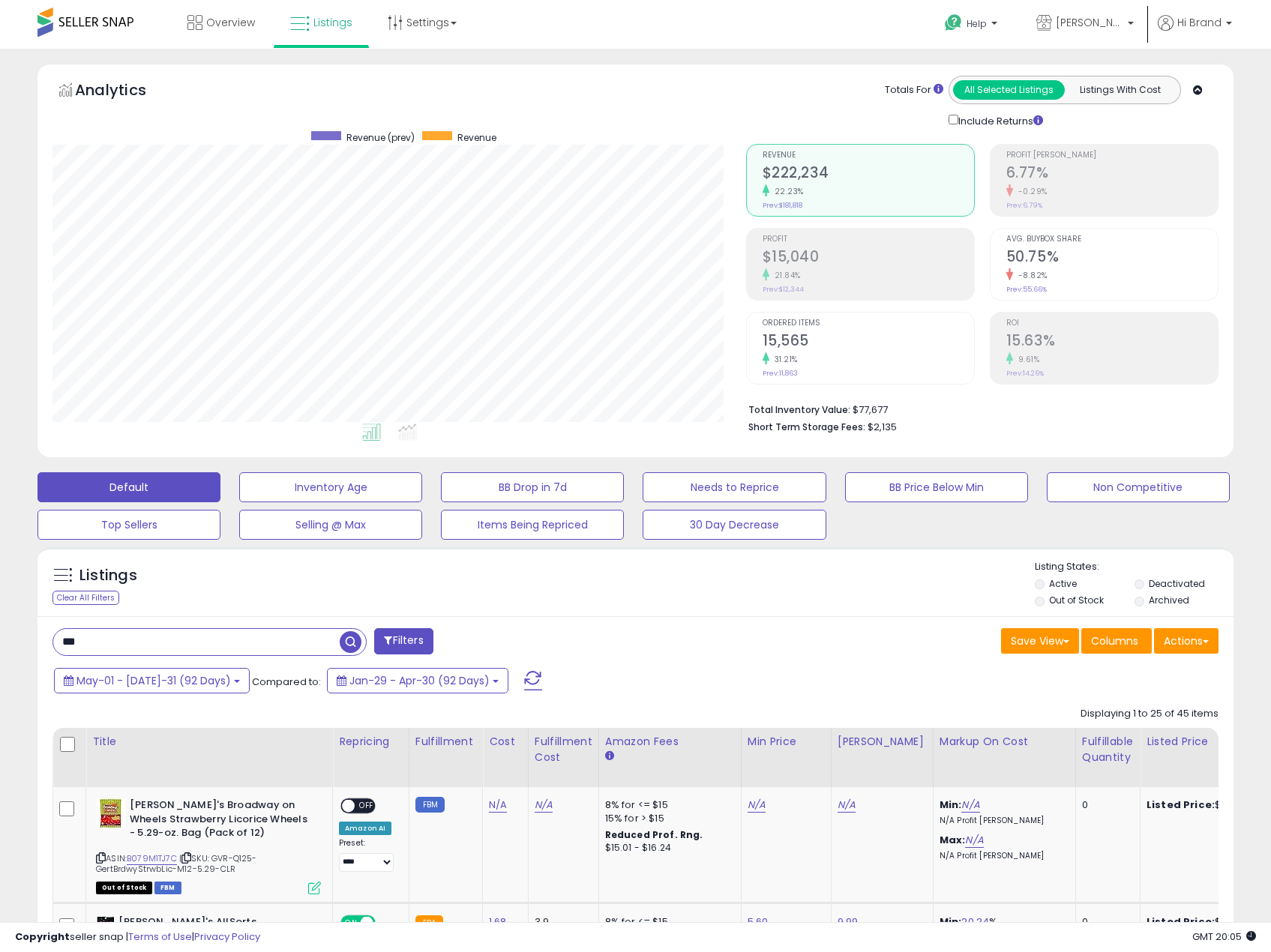
drag, startPoint x: 117, startPoint y: 635, endPoint x: -1, endPoint y: 617, distance: 119.4
click at [0, 617] on html "Unable to login Retrieving listings data.. has not yet accepted the Terms of Us…" at bounding box center [636, 476] width 1271 height 952
type input "*"
click at [357, 641] on span "button" at bounding box center [350, 642] width 21 height 21
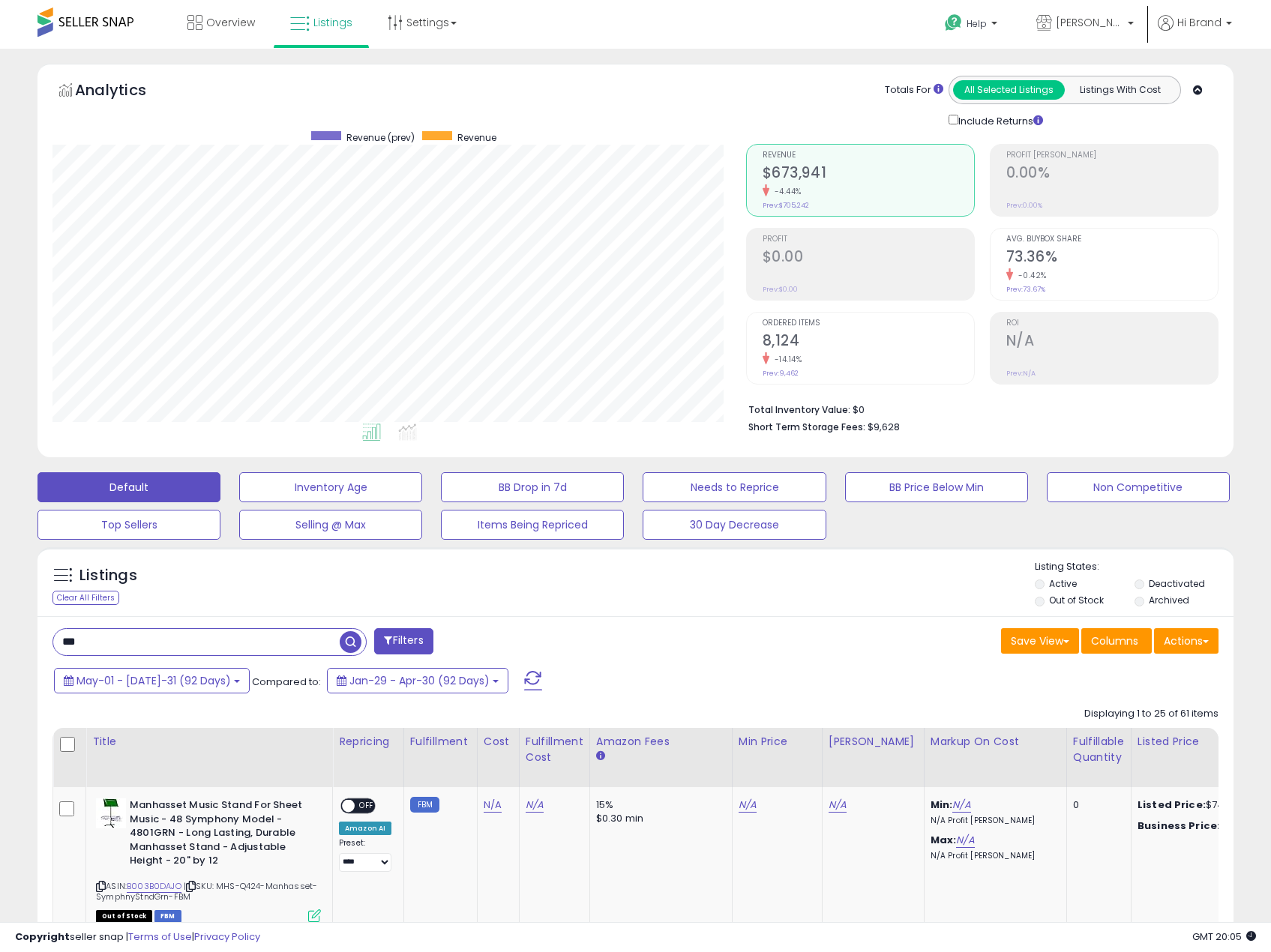
type input "***"
click at [359, 641] on span "button" at bounding box center [350, 642] width 21 height 21
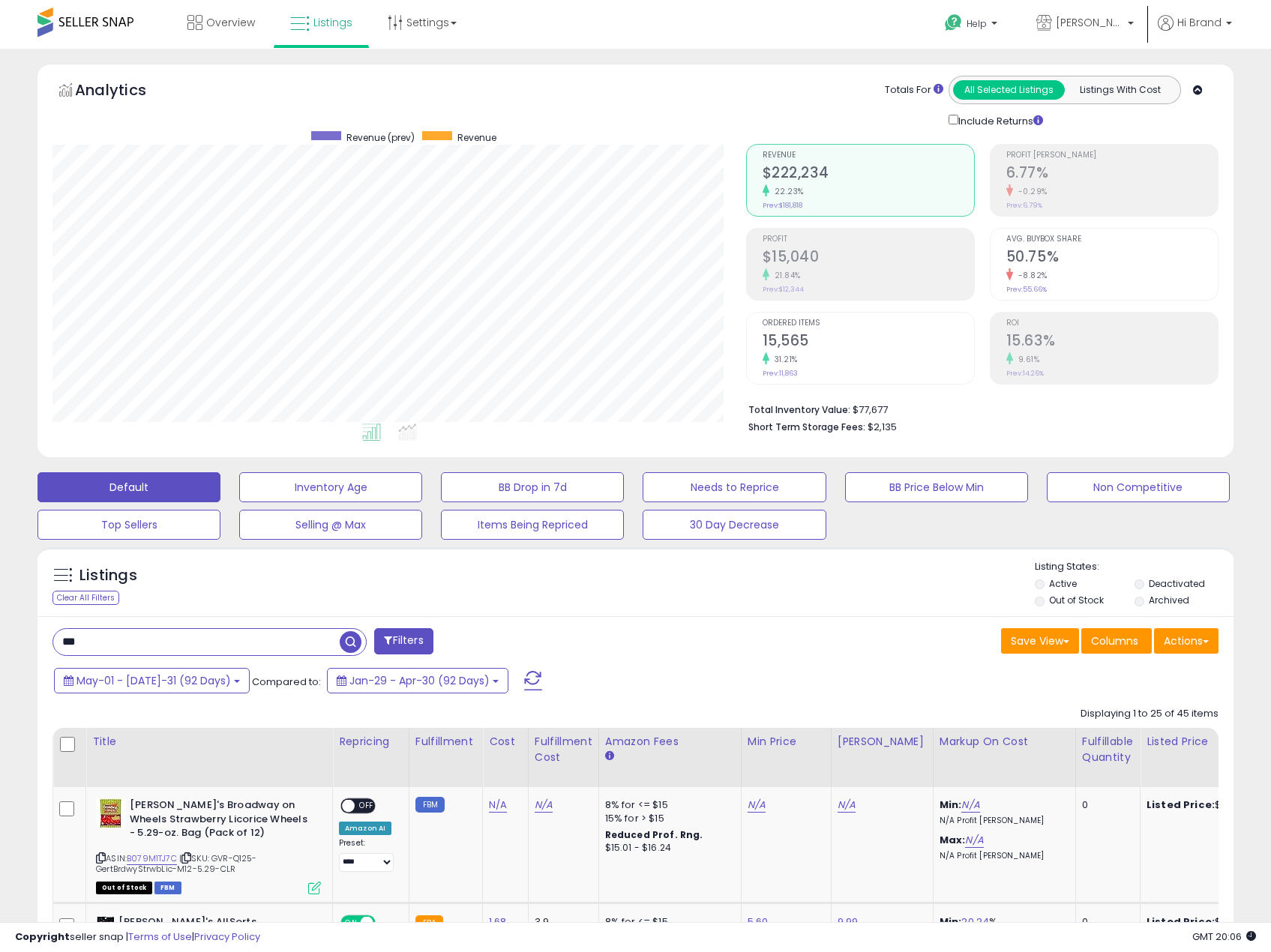
click at [1031, 263] on h2 "50.75%" at bounding box center [1112, 258] width 212 height 20
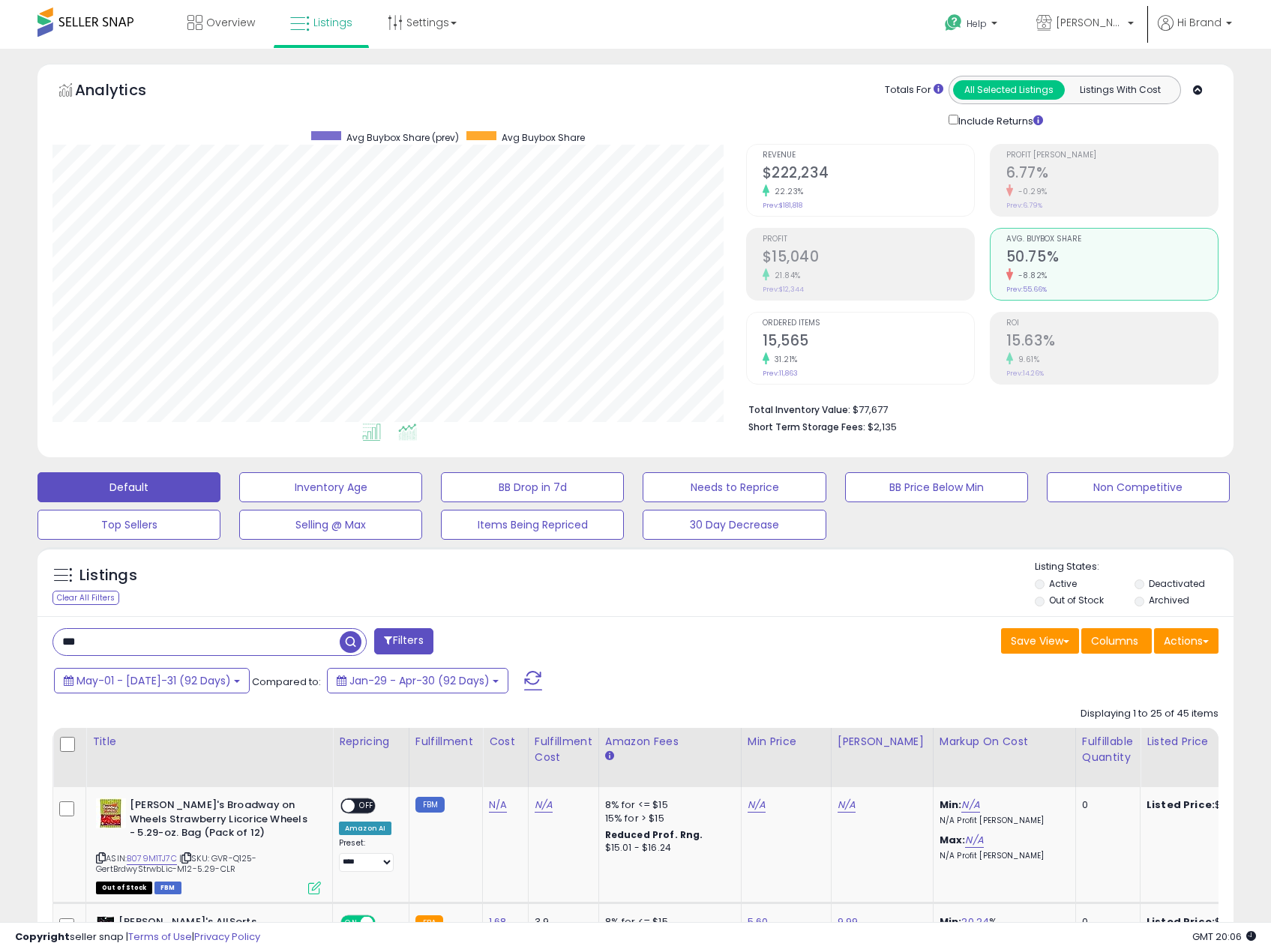
click at [407, 430] on icon at bounding box center [407, 432] width 19 height 17
click at [193, 688] on button "May-01 - Jul-31 (92 Days)" at bounding box center [151, 680] width 196 height 26
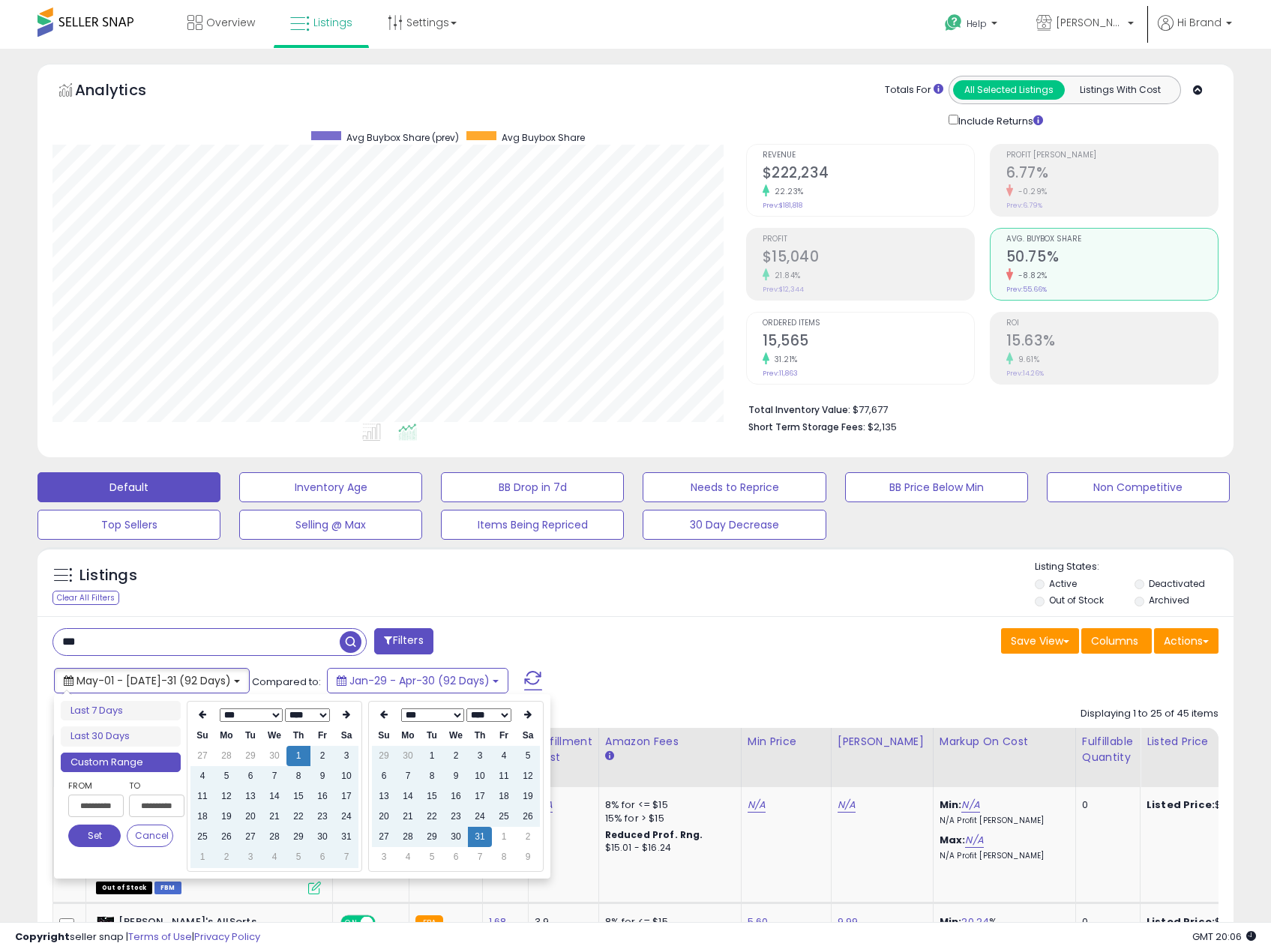
type input "**********"
click at [201, 715] on icon at bounding box center [202, 714] width 7 height 9
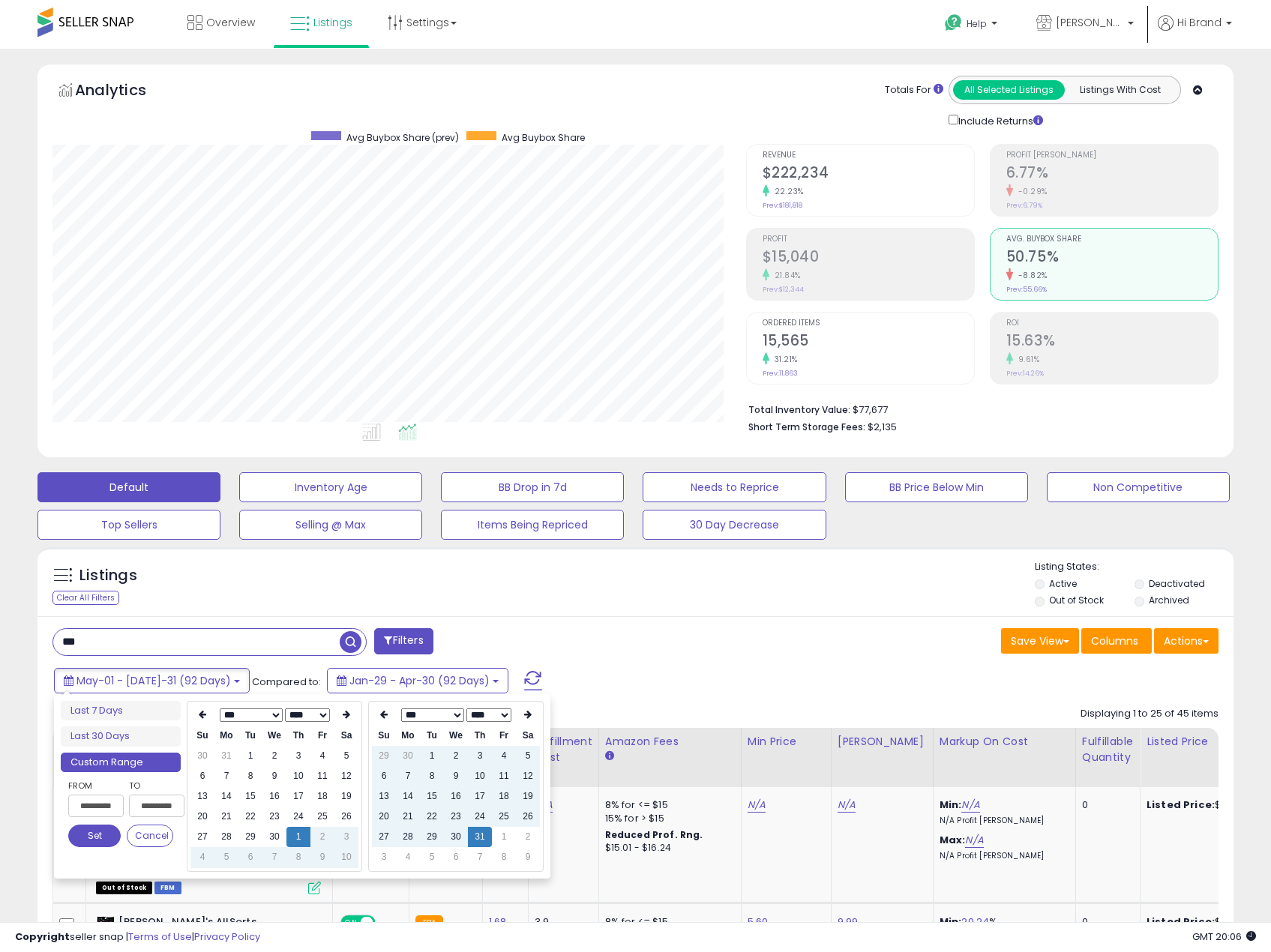
click at [201, 715] on icon at bounding box center [202, 714] width 7 height 9
click at [341, 708] on th at bounding box center [346, 715] width 24 height 21
click at [274, 751] on td "1" at bounding box center [274, 756] width 24 height 20
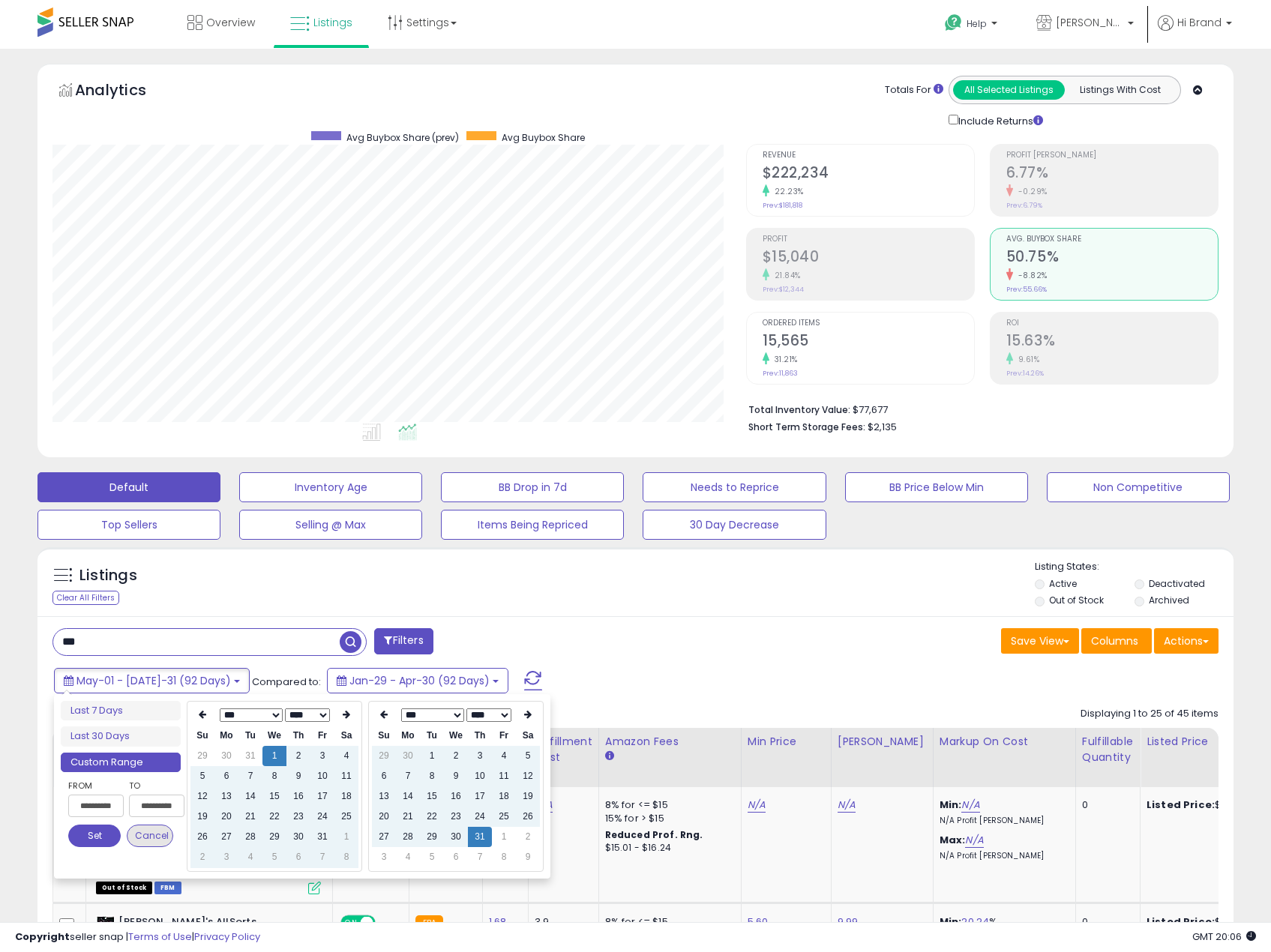
type input "**********"
click at [92, 845] on button "Set" at bounding box center [95, 835] width 53 height 22
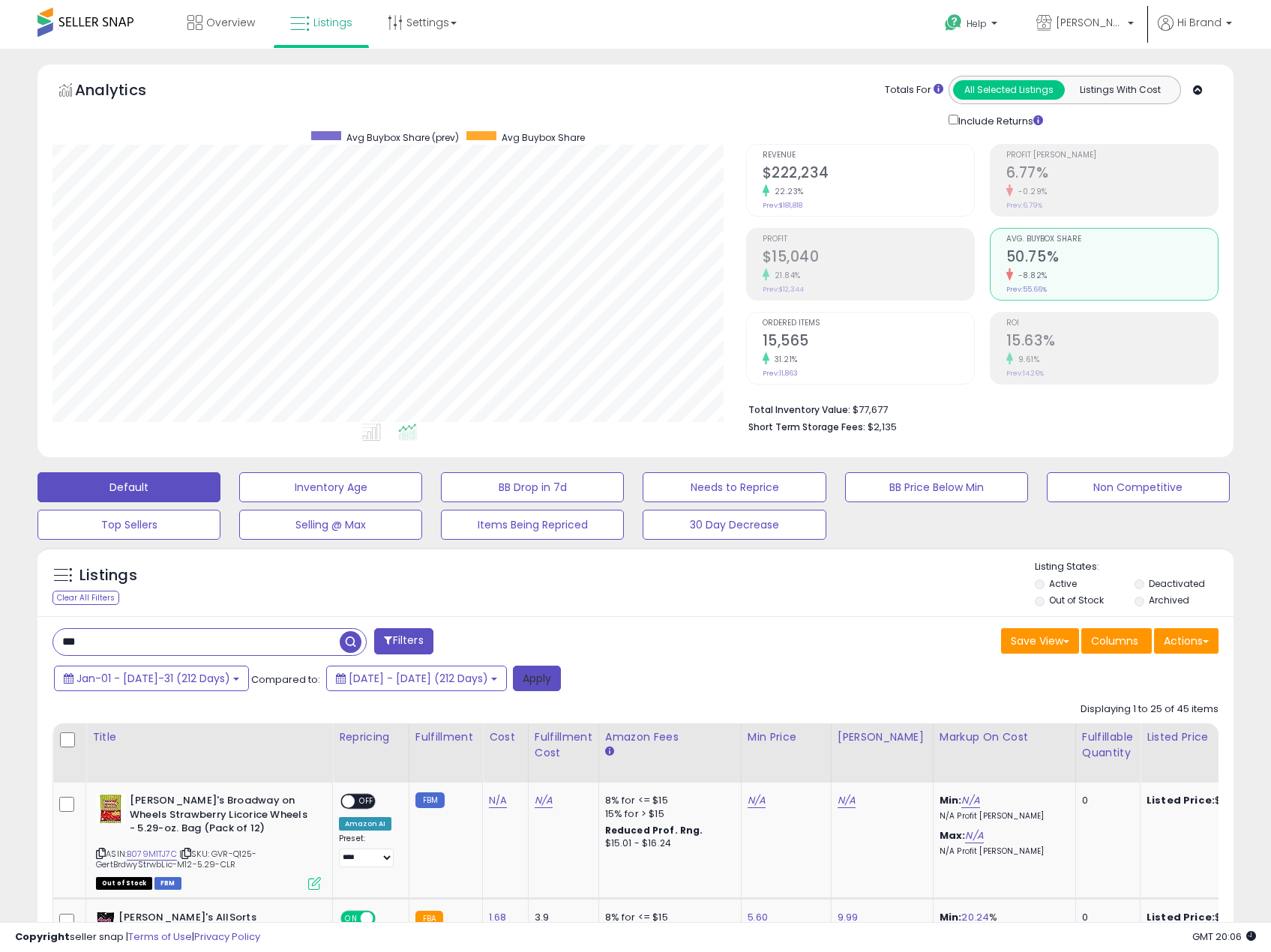
click at [561, 683] on button "Apply" at bounding box center [537, 678] width 48 height 26
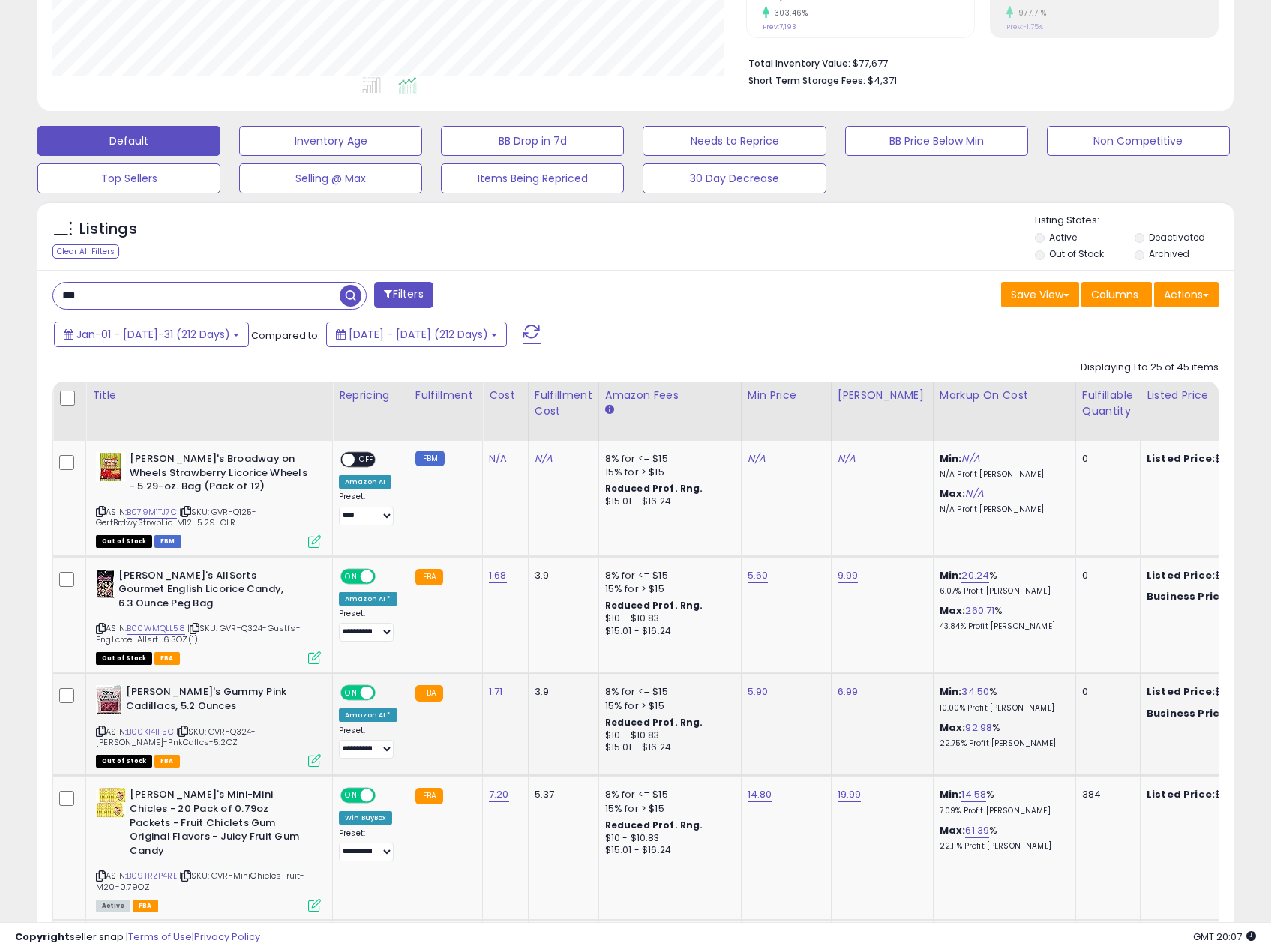
scroll to position [375, 0]
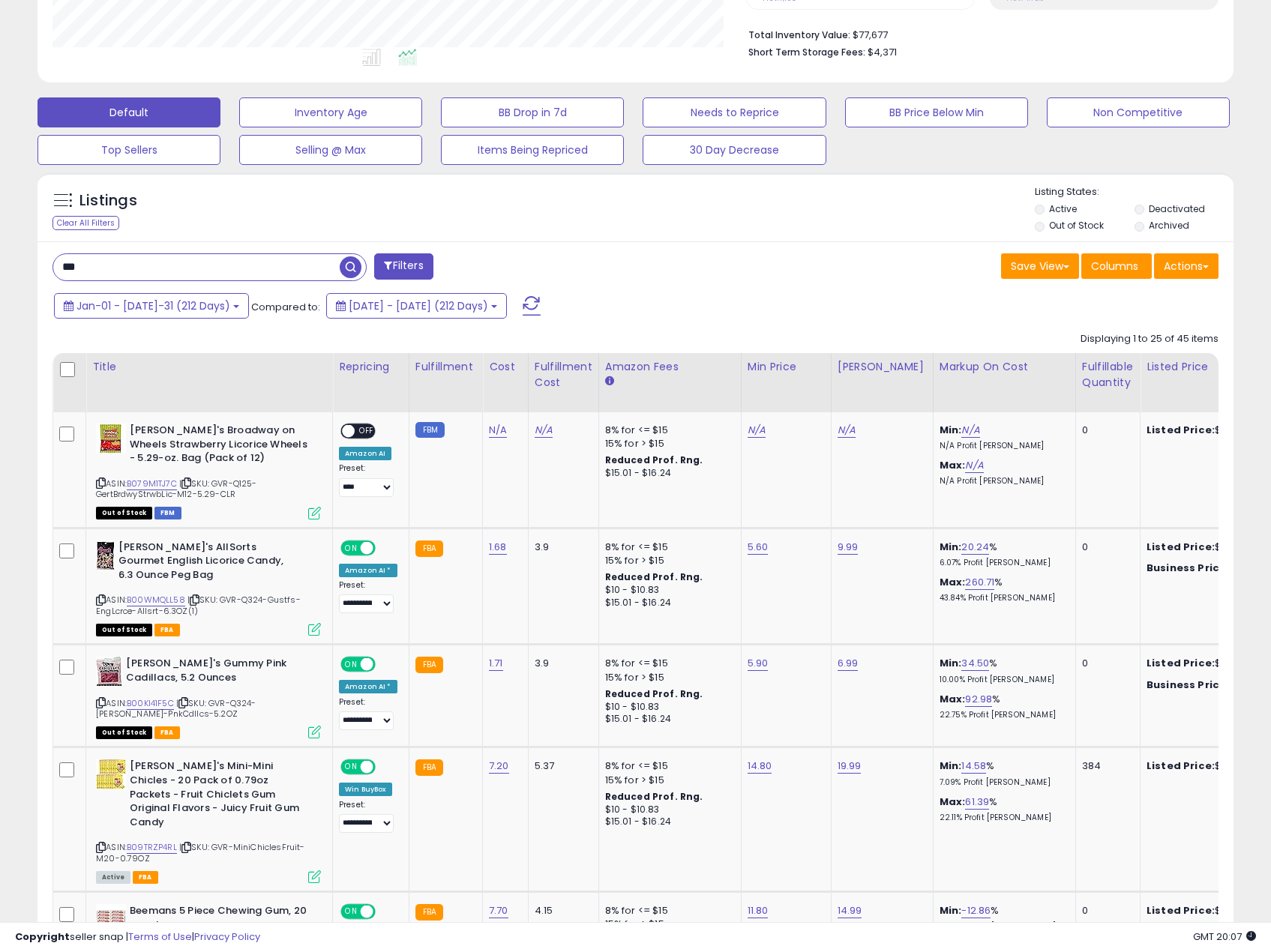
drag, startPoint x: 107, startPoint y: 259, endPoint x: 2, endPoint y: 255, distance: 105.1
type input "********"
click at [353, 262] on span "button" at bounding box center [350, 267] width 21 height 21
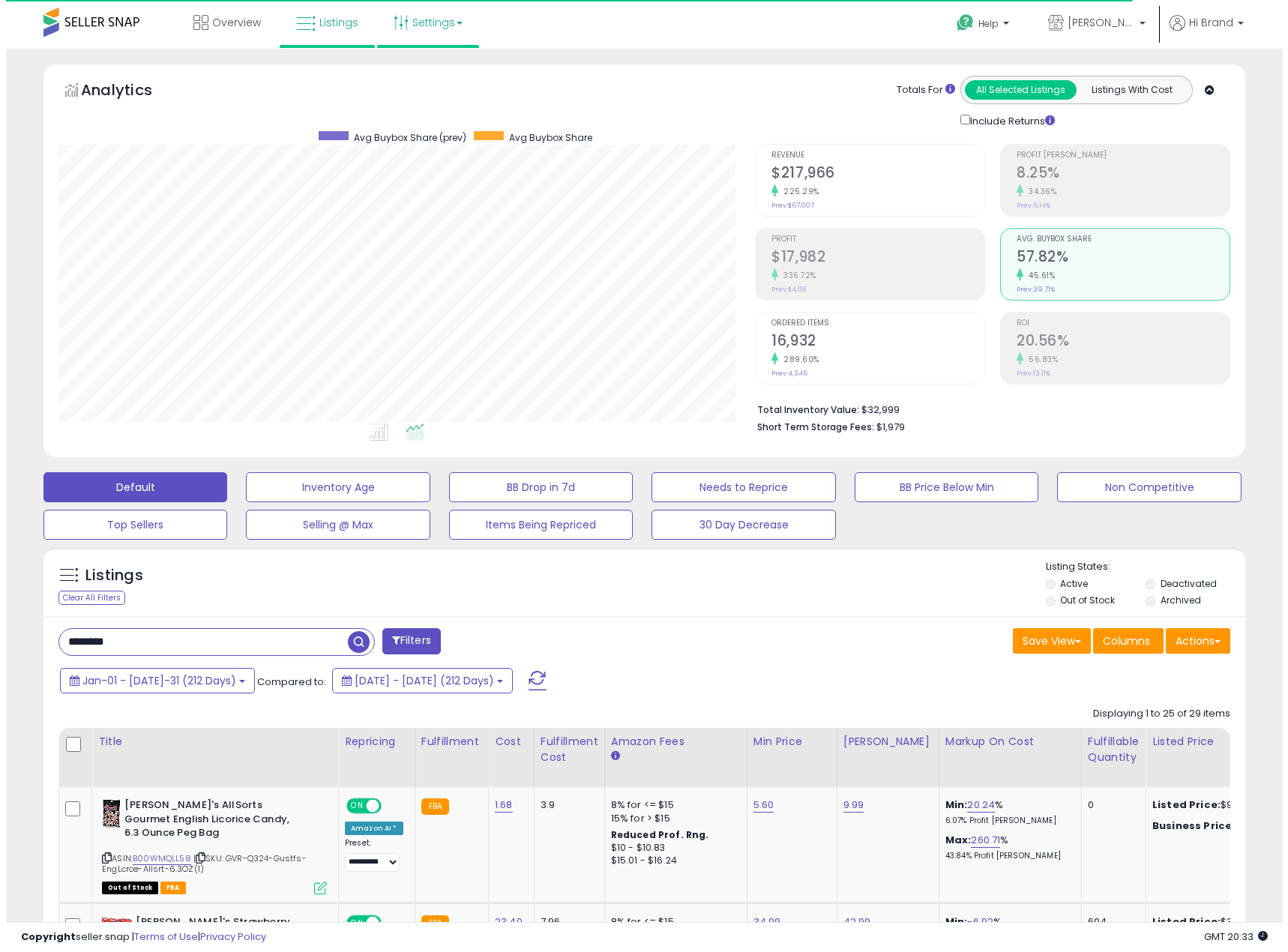
scroll to position [307, 697]
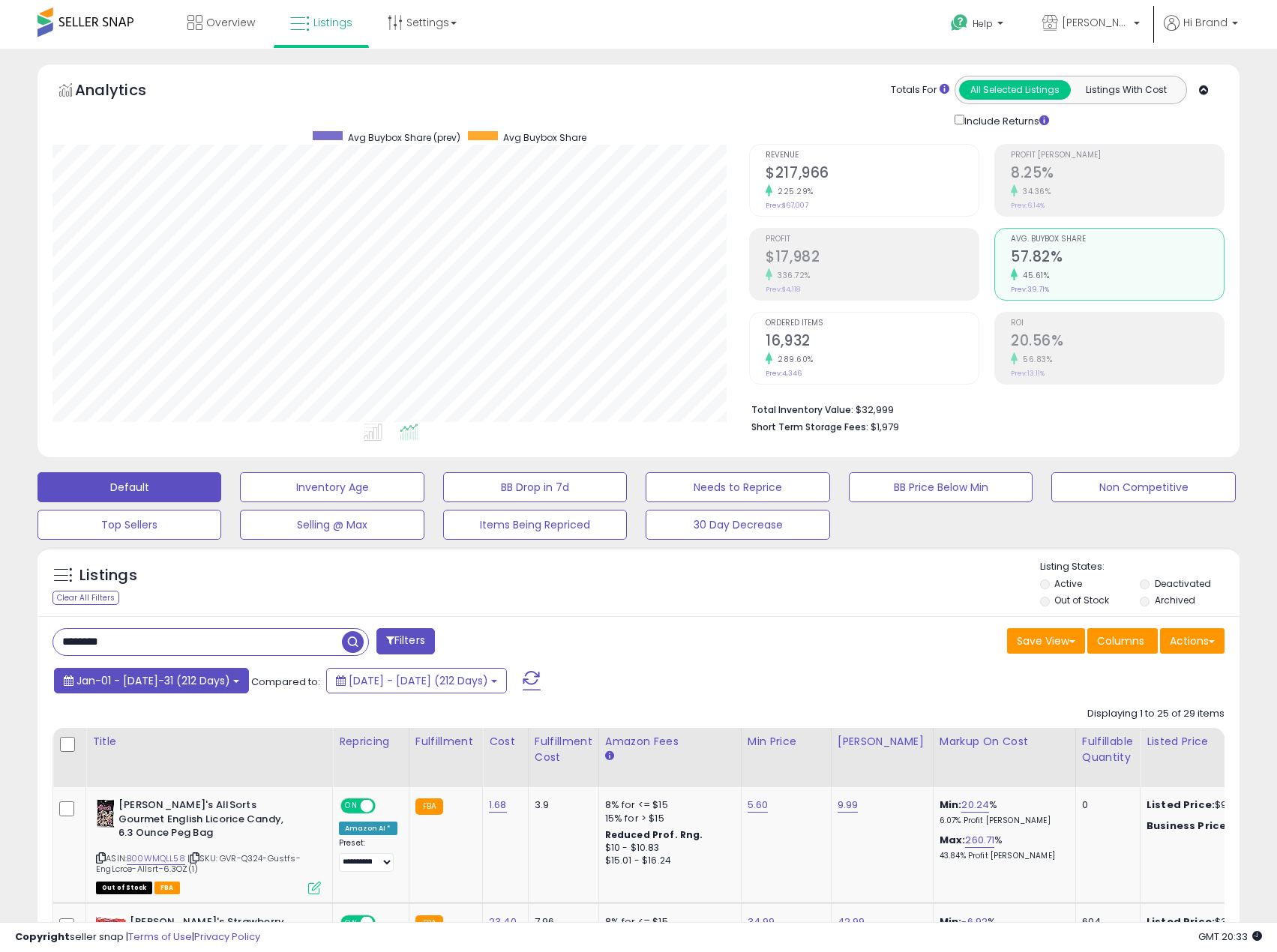
click at [174, 686] on span "Jan-01 - Jul-31 (212 Days)" at bounding box center [154, 681] width 154 height 15
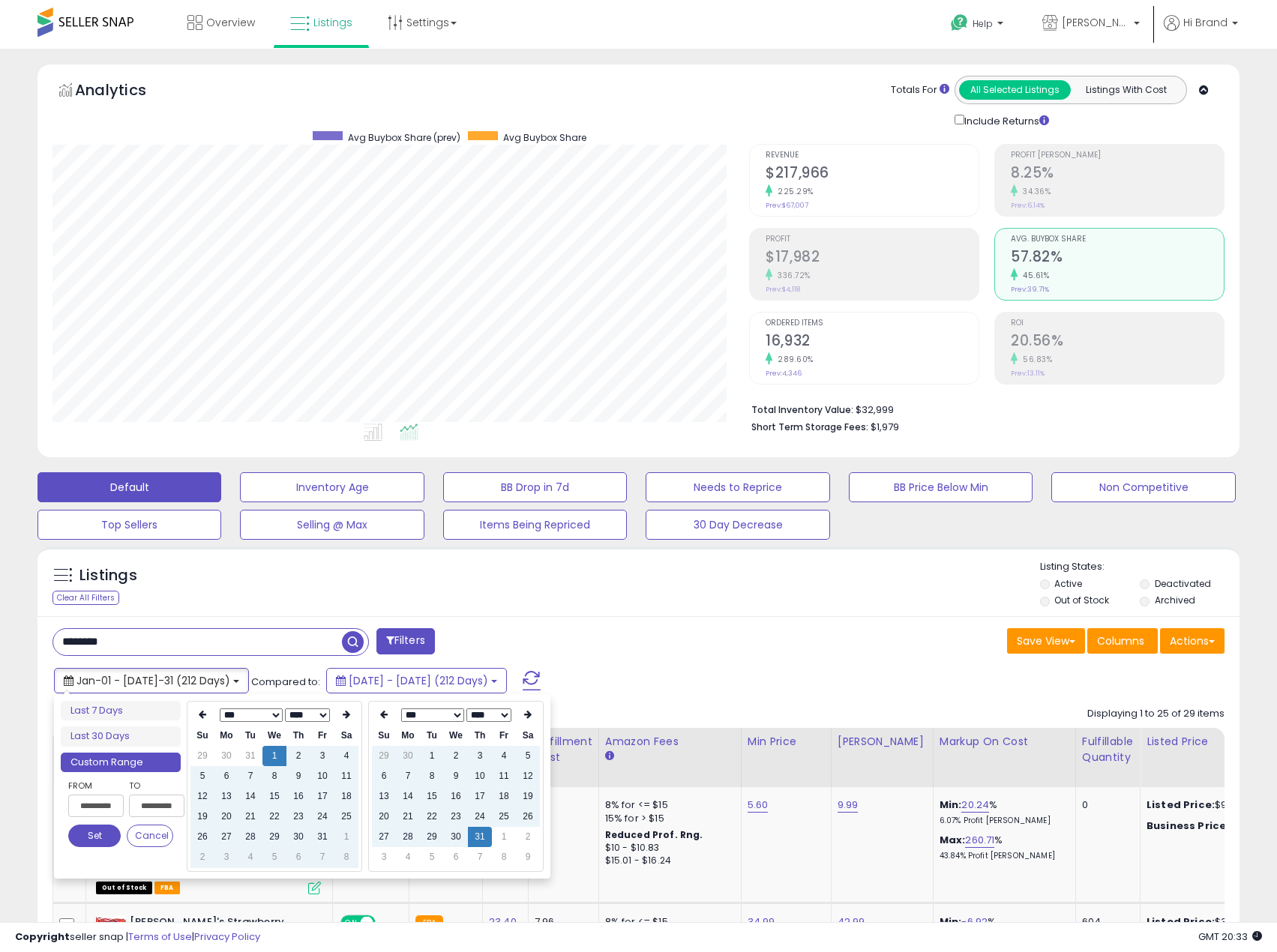
type input "**********"
click at [388, 716] on th at bounding box center [384, 715] width 24 height 21
click at [403, 851] on td "31" at bounding box center [407, 857] width 24 height 20
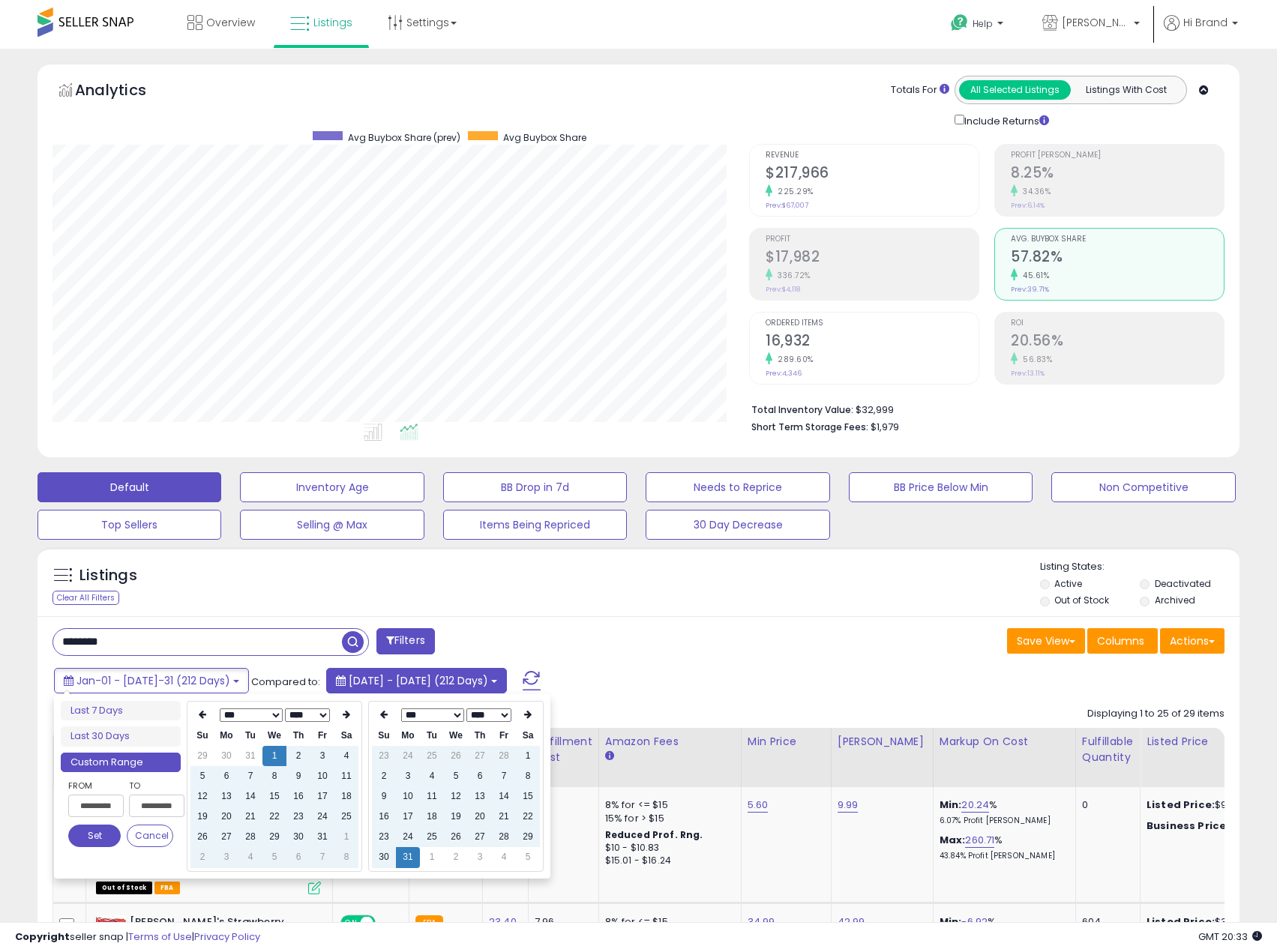
type input "**********"
click at [90, 837] on button "Set" at bounding box center [95, 835] width 53 height 22
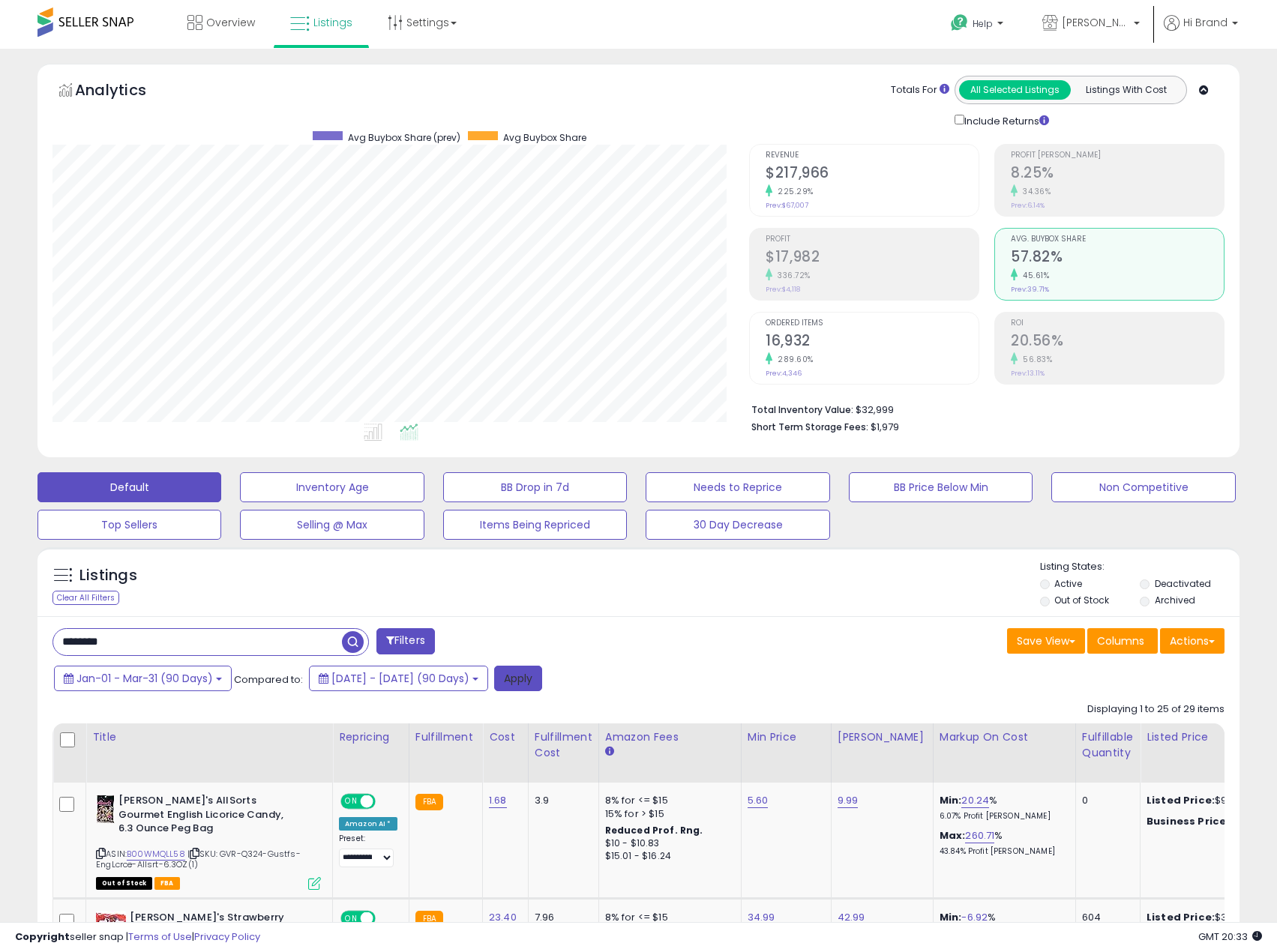
click at [542, 678] on button "Apply" at bounding box center [518, 678] width 48 height 26
